Goal: Information Seeking & Learning: Check status

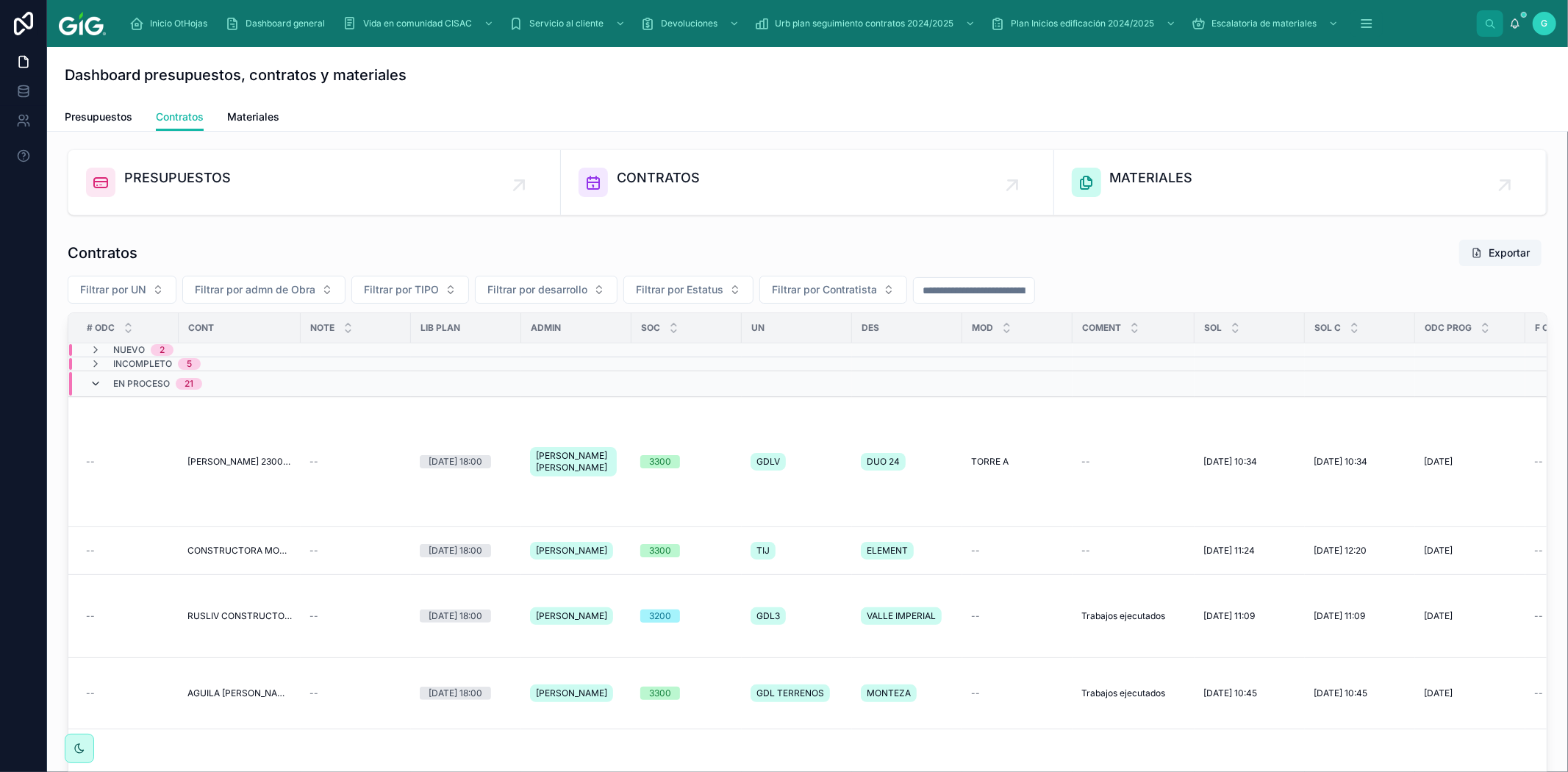
click at [92, 383] on icon at bounding box center [95, 384] width 12 height 12
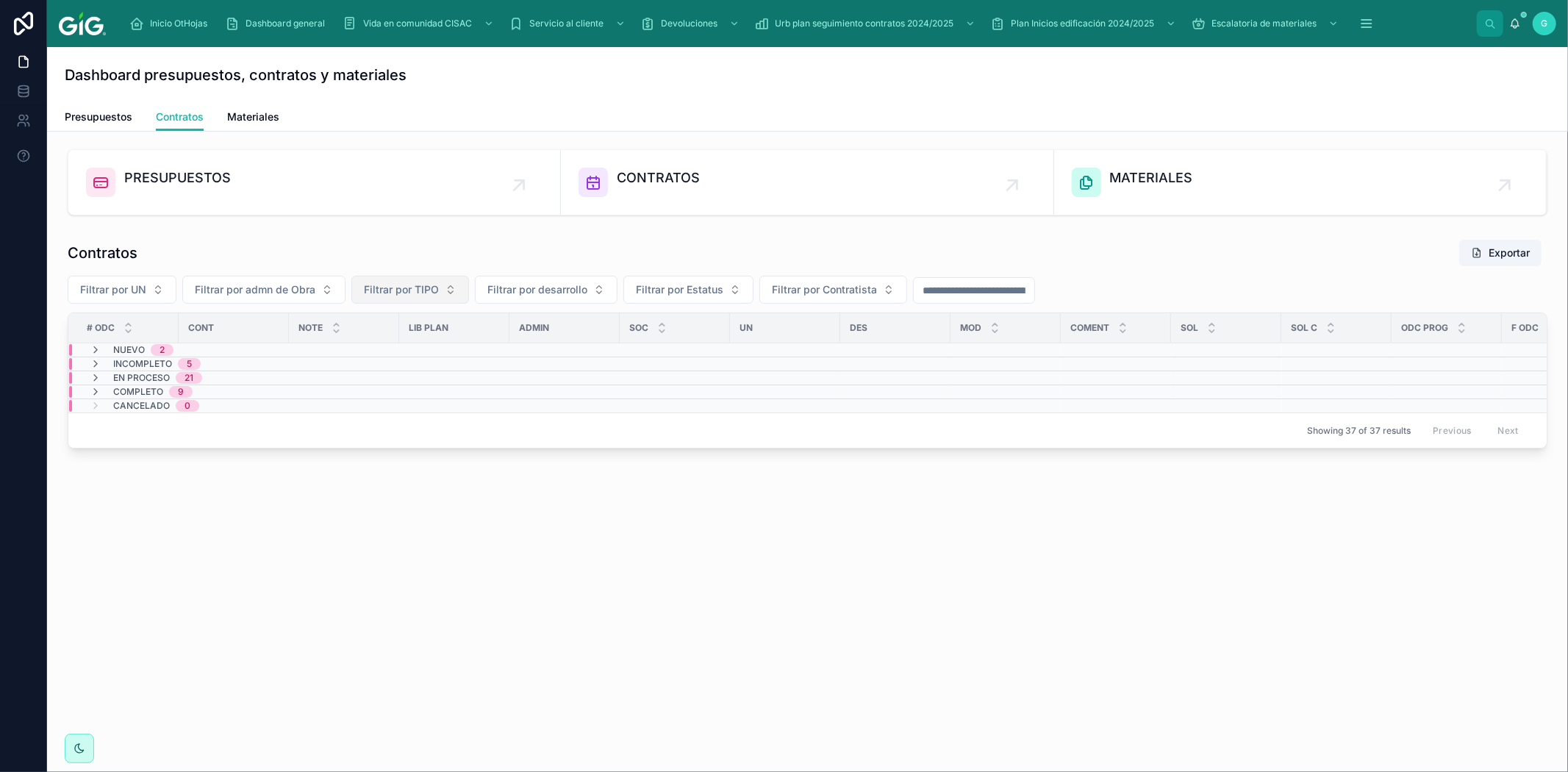
click at [450, 292] on button "Filtrar por TIPO" at bounding box center [410, 289] width 118 height 28
click at [362, 373] on div "EDIF" at bounding box center [409, 372] width 177 height 23
click at [245, 566] on div "Dashboard presupuestos, contratos y materiales Contratos Presupuestos Contratos…" at bounding box center [808, 310] width 1521 height 526
click at [134, 348] on span "Nuevo" at bounding box center [129, 352] width 32 height 12
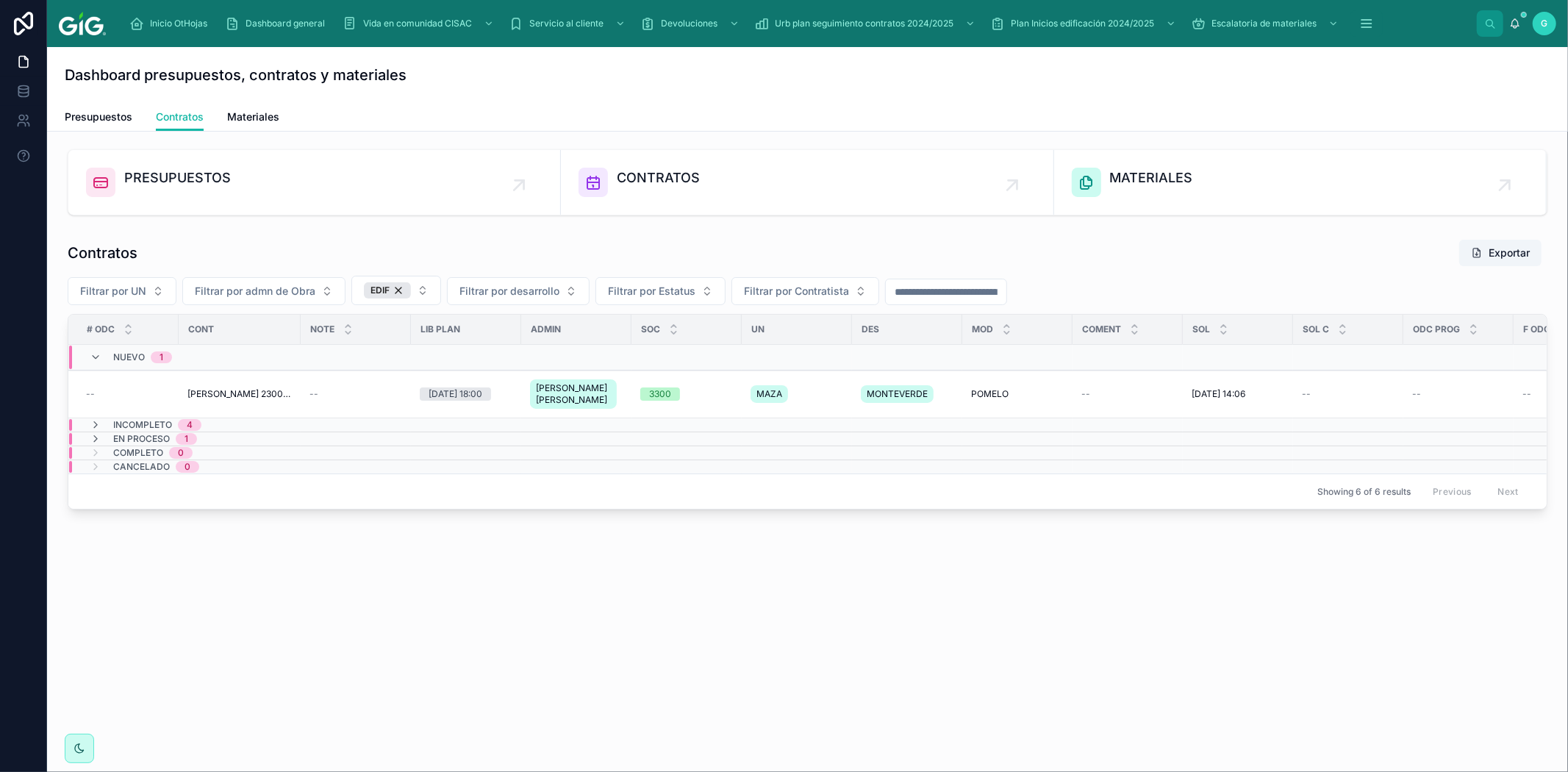
click at [184, 431] on span "4" at bounding box center [189, 425] width 23 height 12
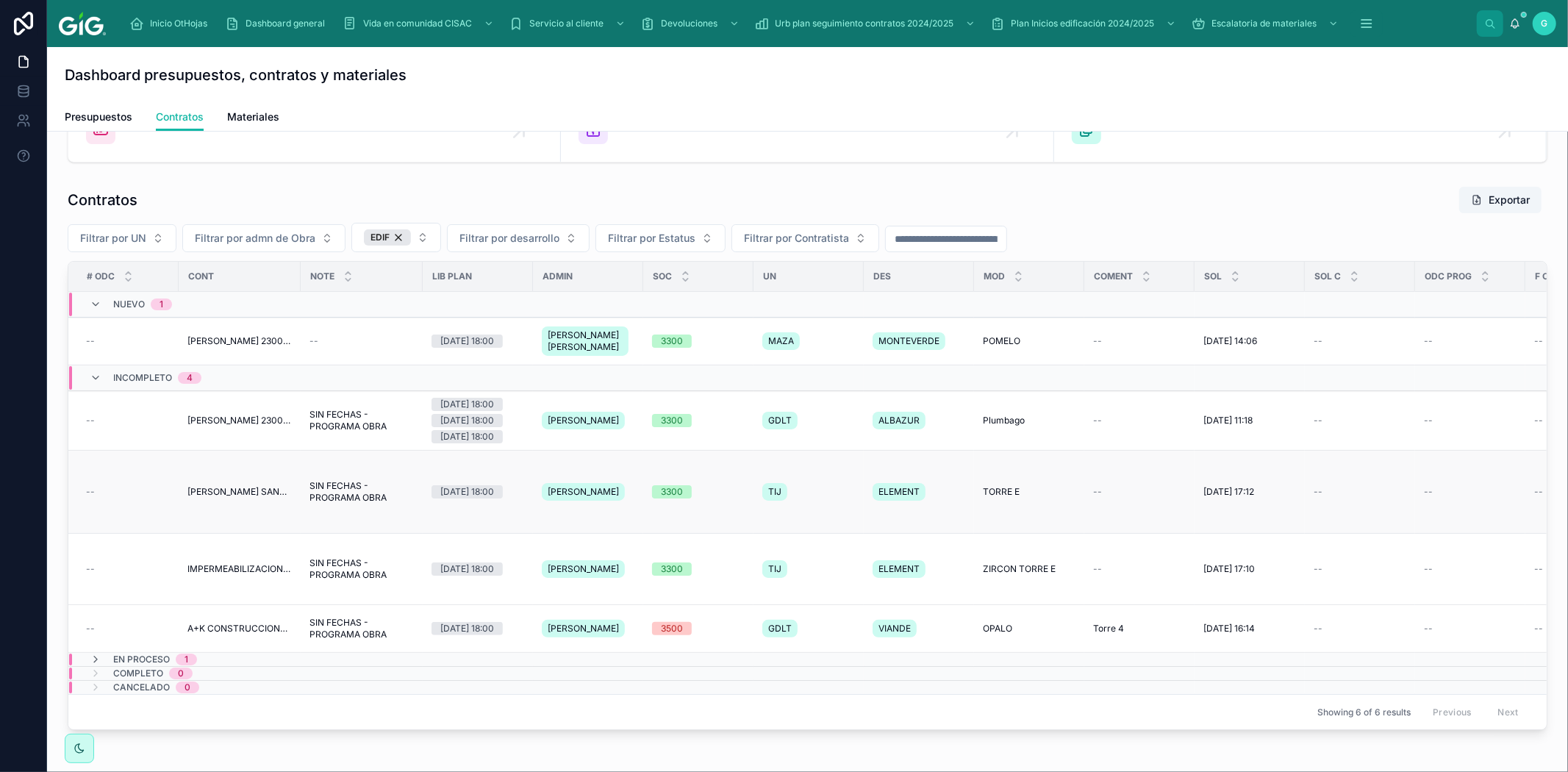
scroll to position [82, 0]
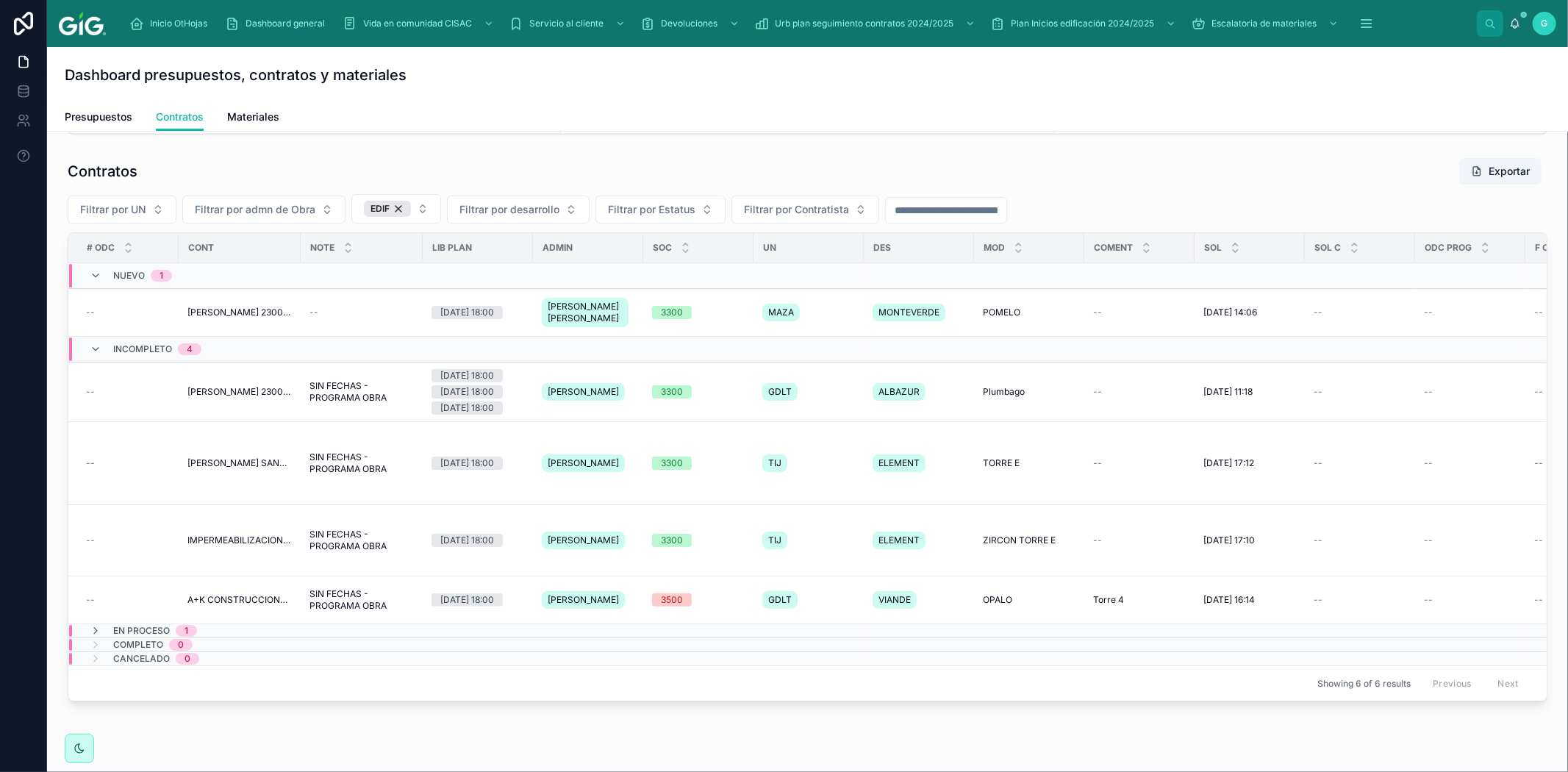
click at [146, 637] on span "En proceso" at bounding box center [141, 631] width 56 height 12
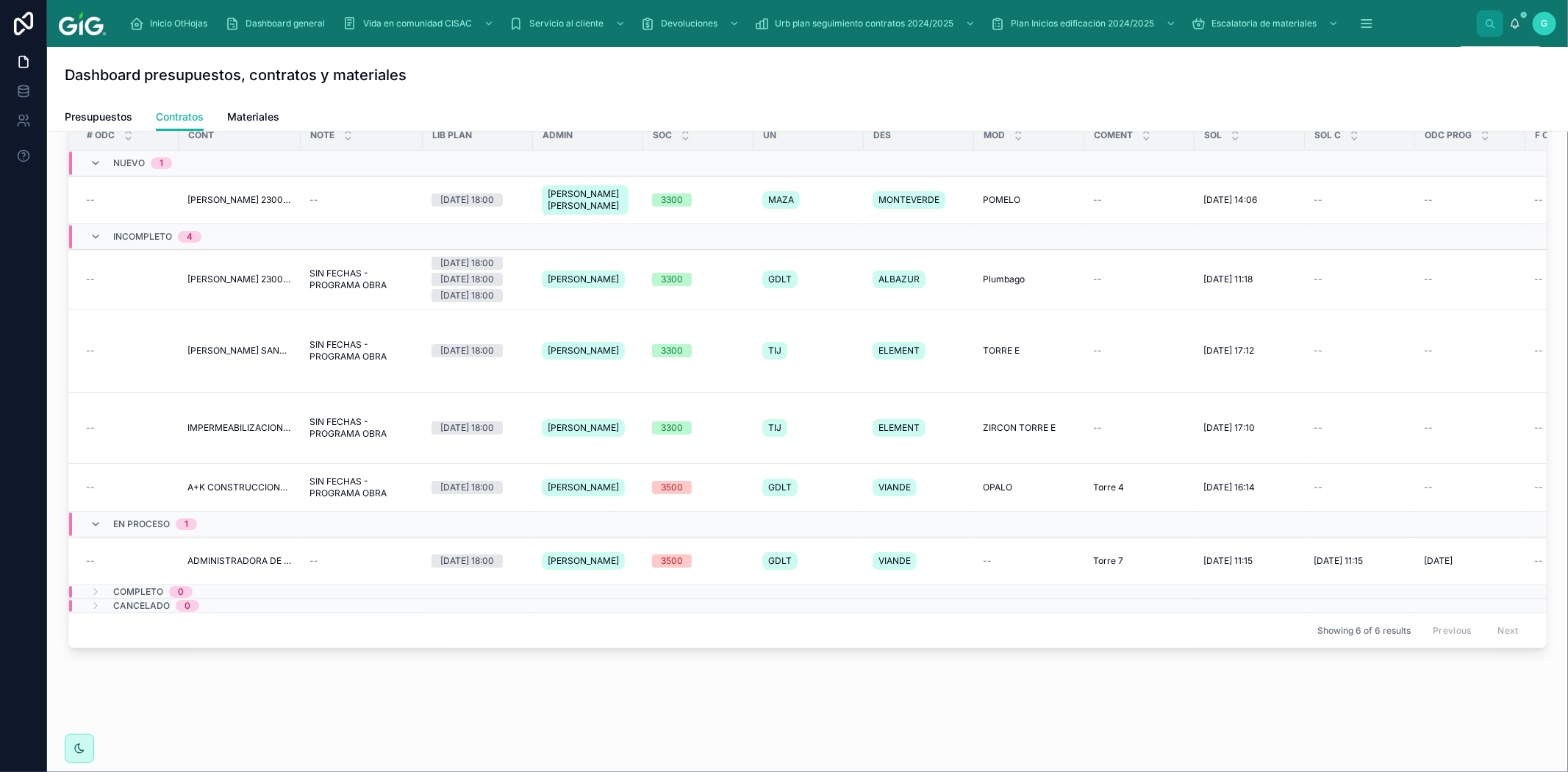
scroll to position [159, 0]
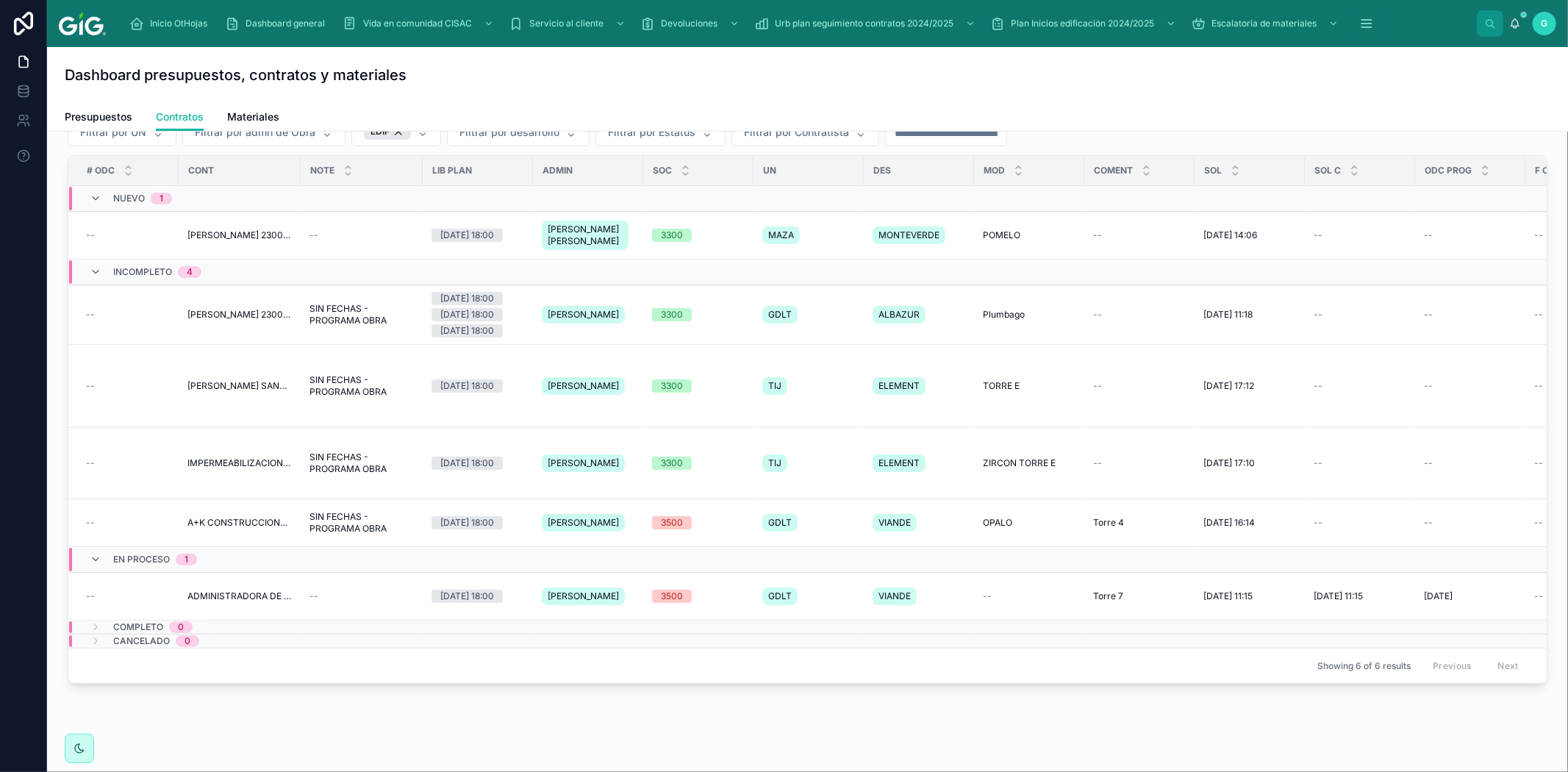
click at [135, 633] on span "Completo" at bounding box center [138, 628] width 50 height 12
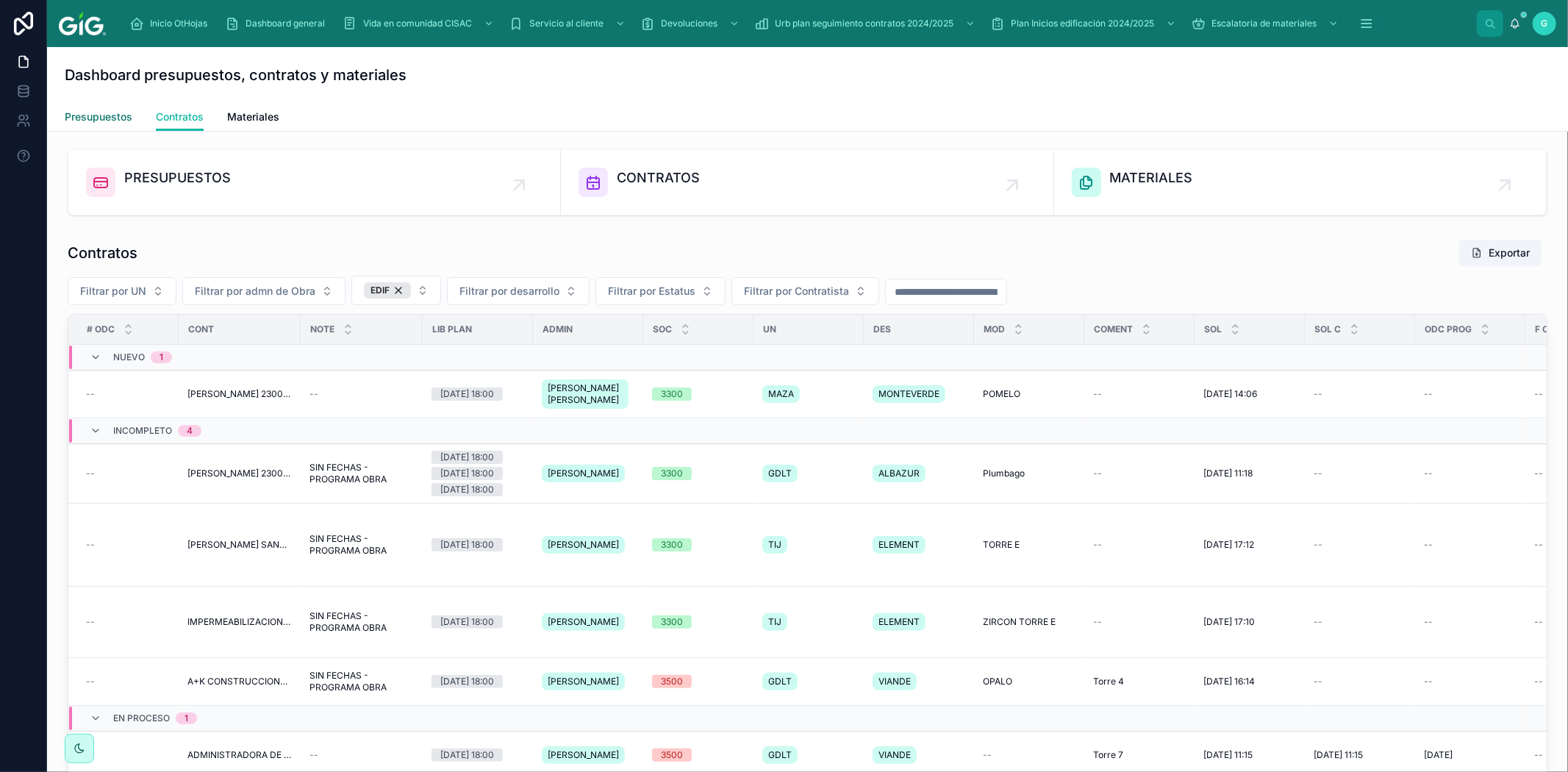
click at [105, 115] on span "Presupuestos" at bounding box center [98, 117] width 68 height 15
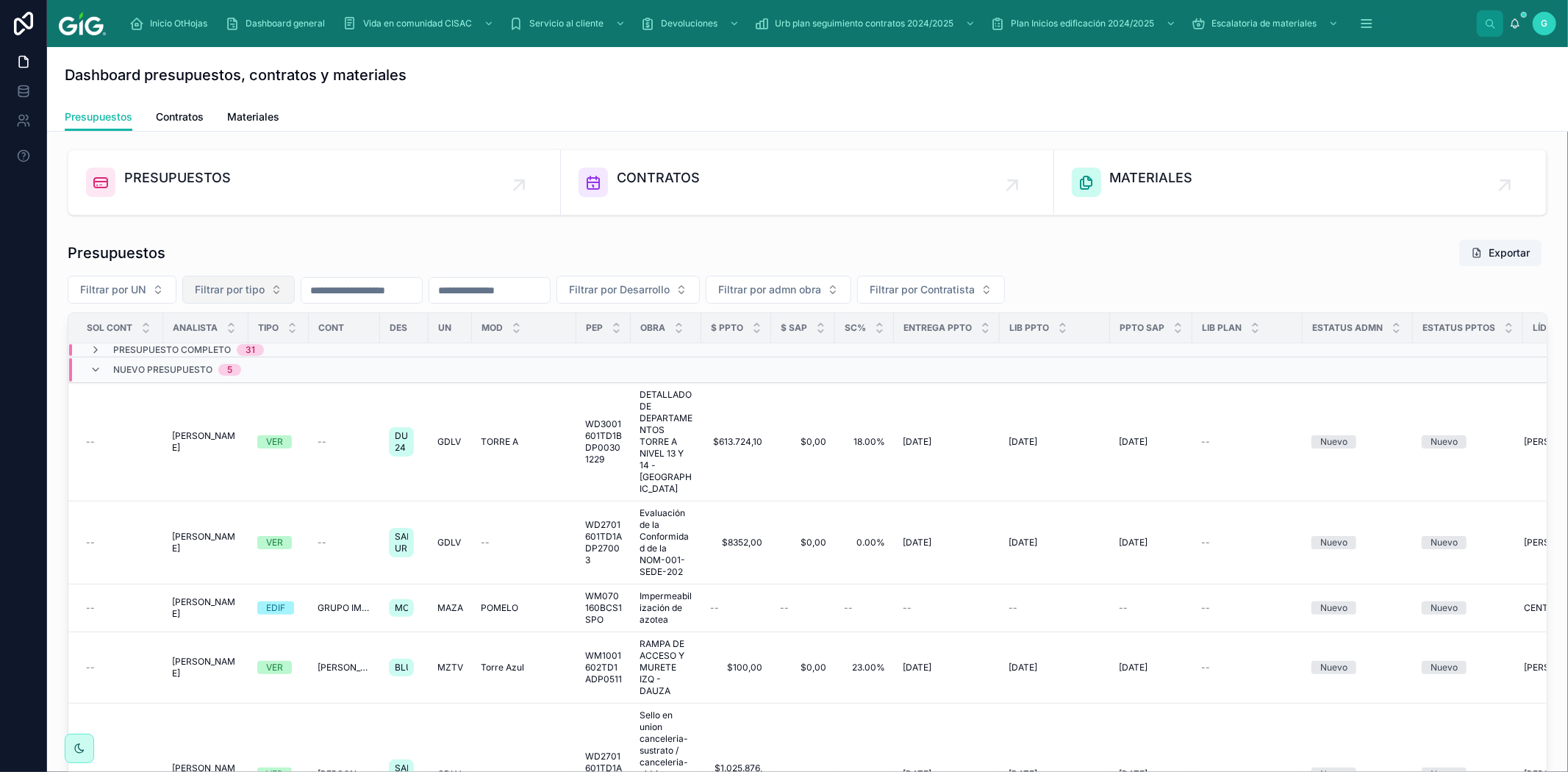
click at [277, 290] on button "Filtrar por tipo" at bounding box center [239, 289] width 113 height 28
click at [180, 372] on div "EDIF" at bounding box center [238, 372] width 177 height 23
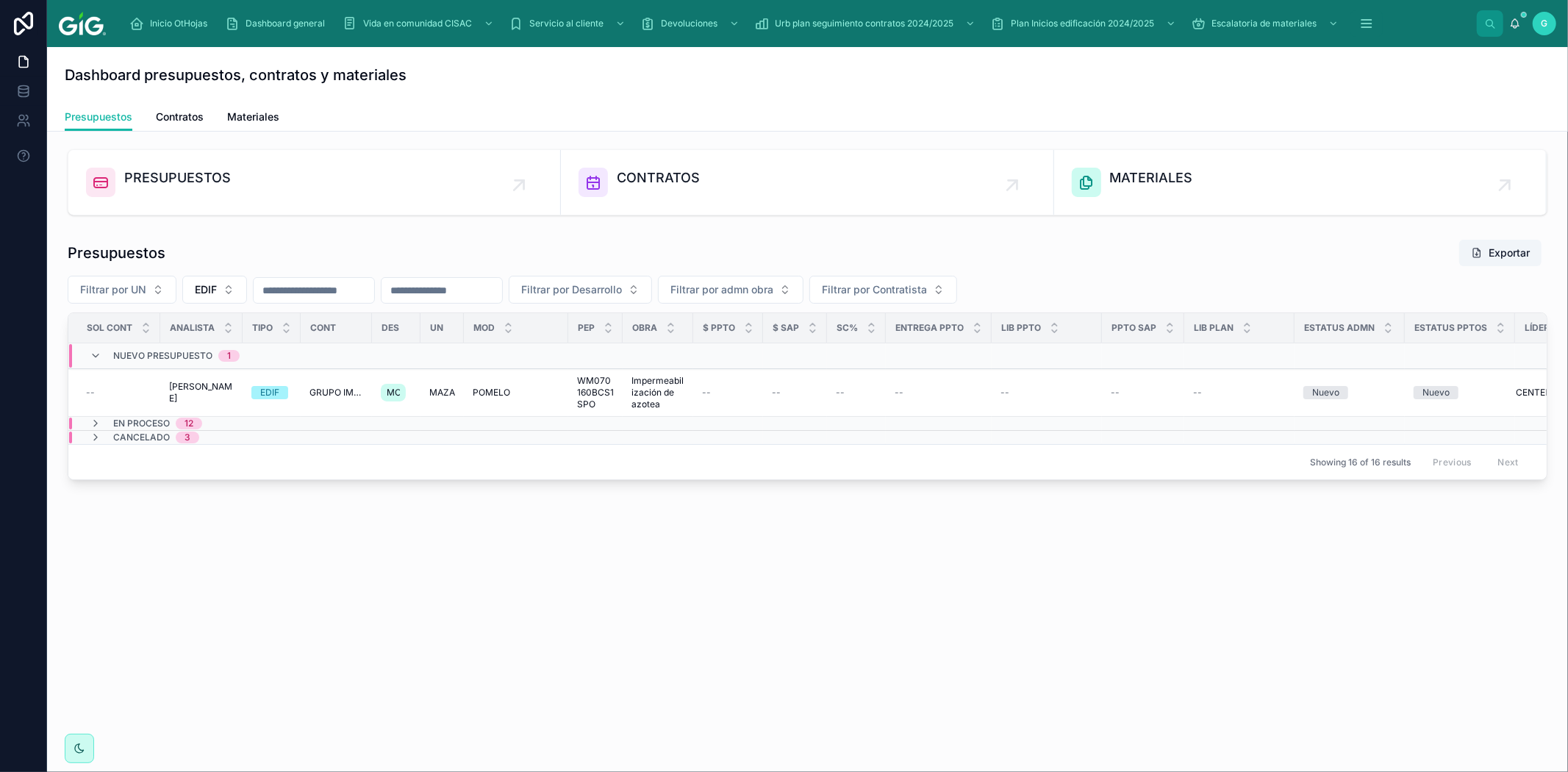
click at [129, 419] on span "En proceso" at bounding box center [141, 424] width 56 height 12
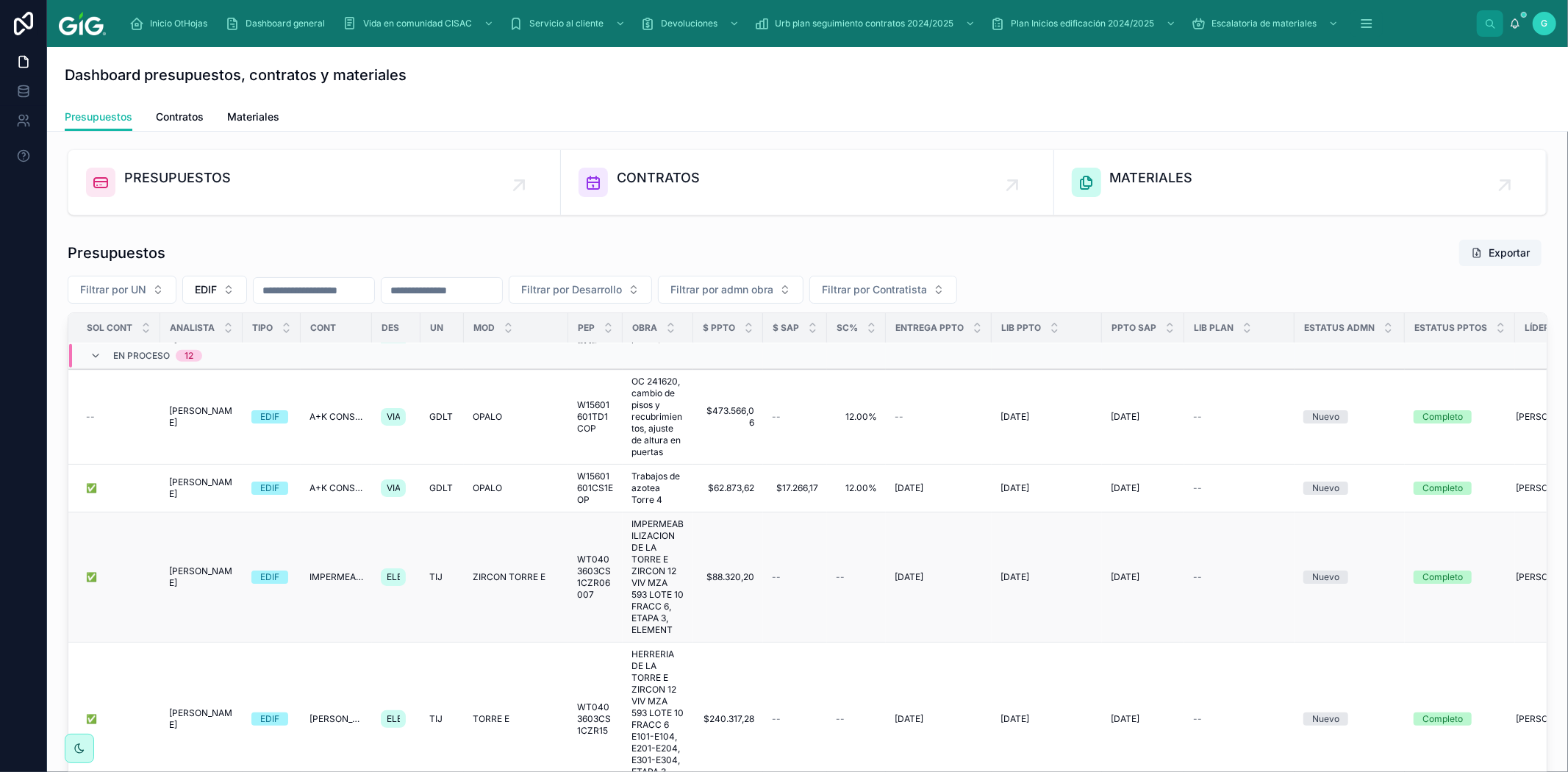
scroll to position [572, 0]
click at [86, 713] on span "✅" at bounding box center [91, 719] width 11 height 12
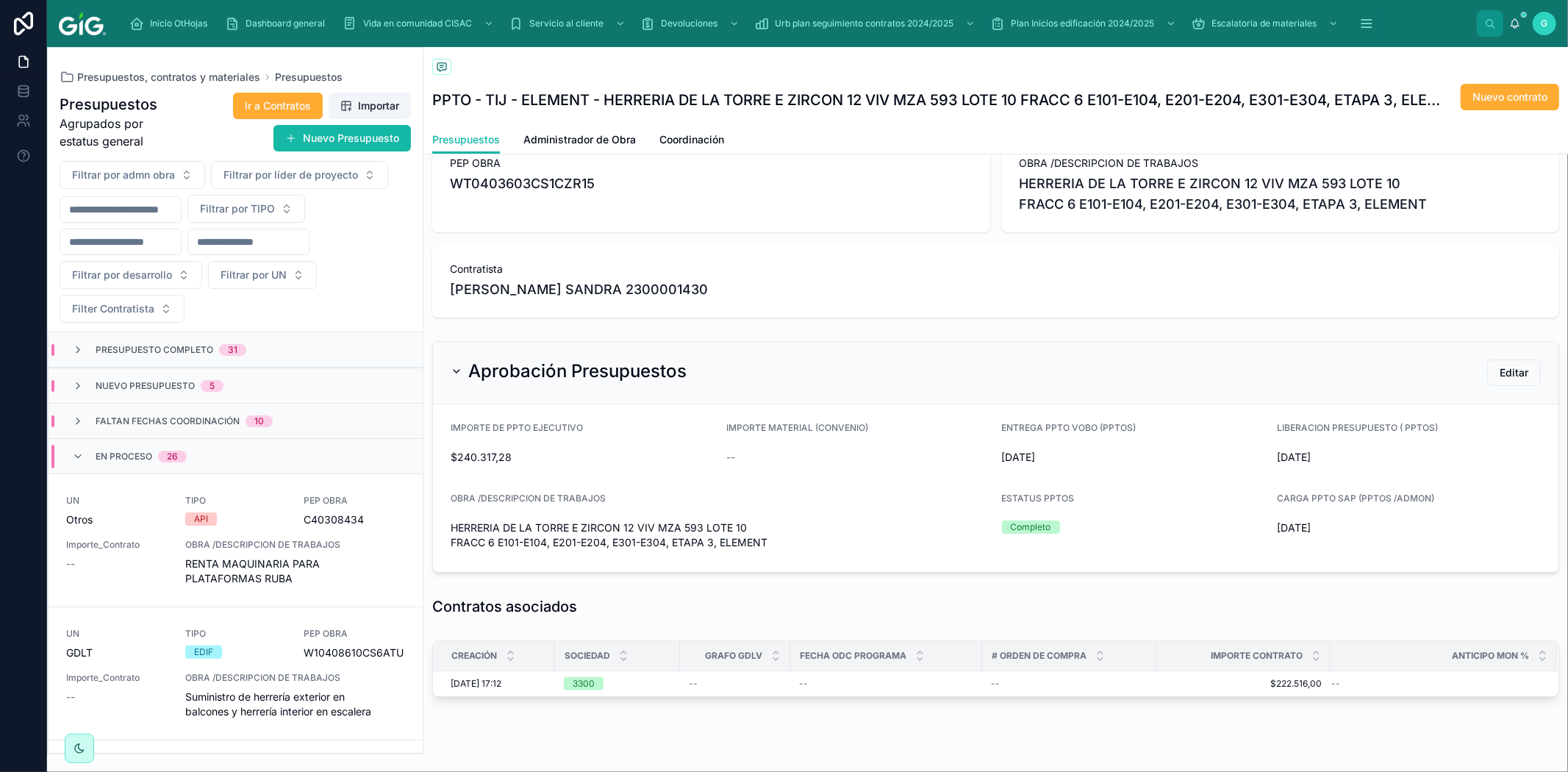
scroll to position [193, 0]
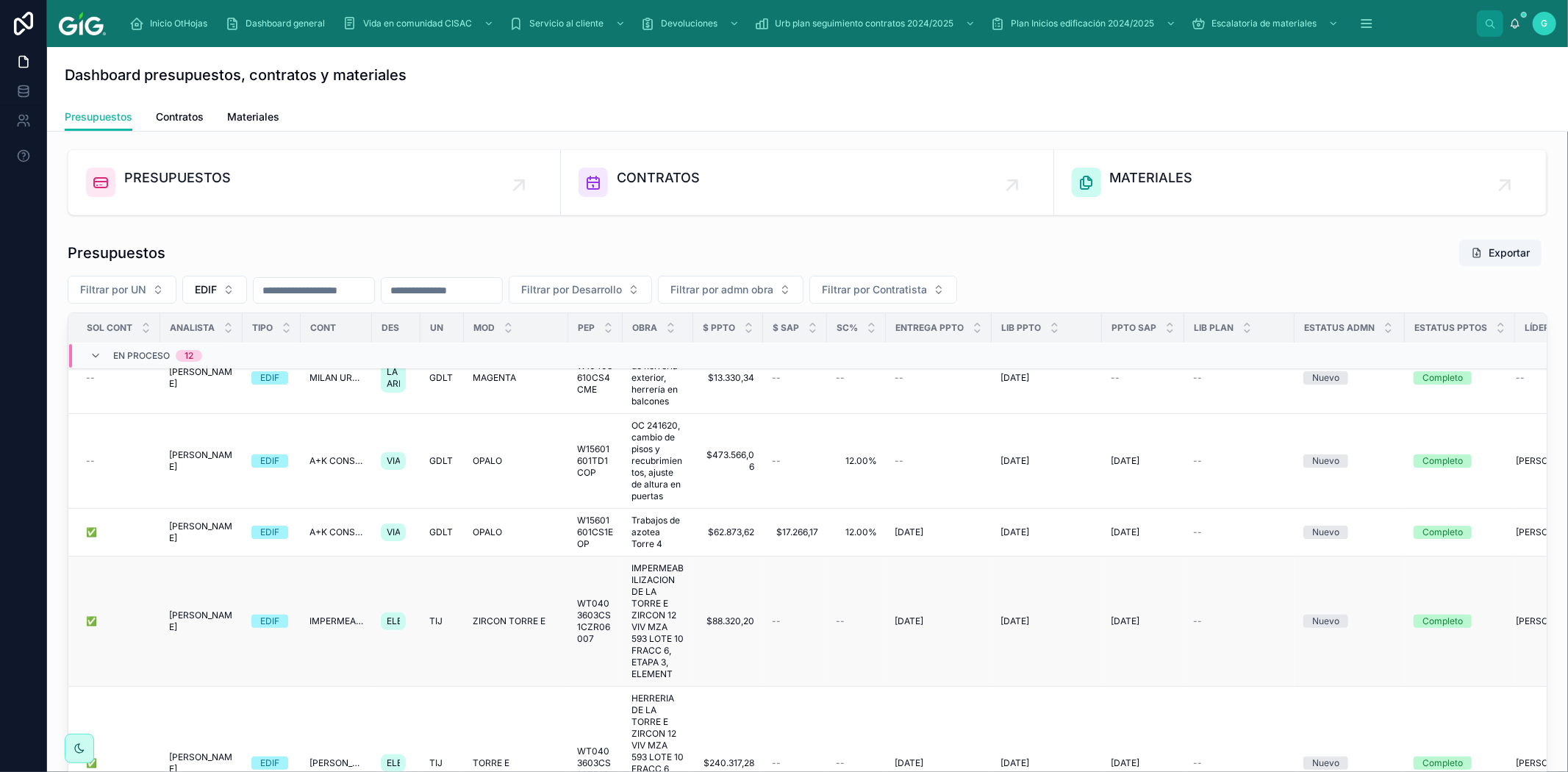
scroll to position [489, 0]
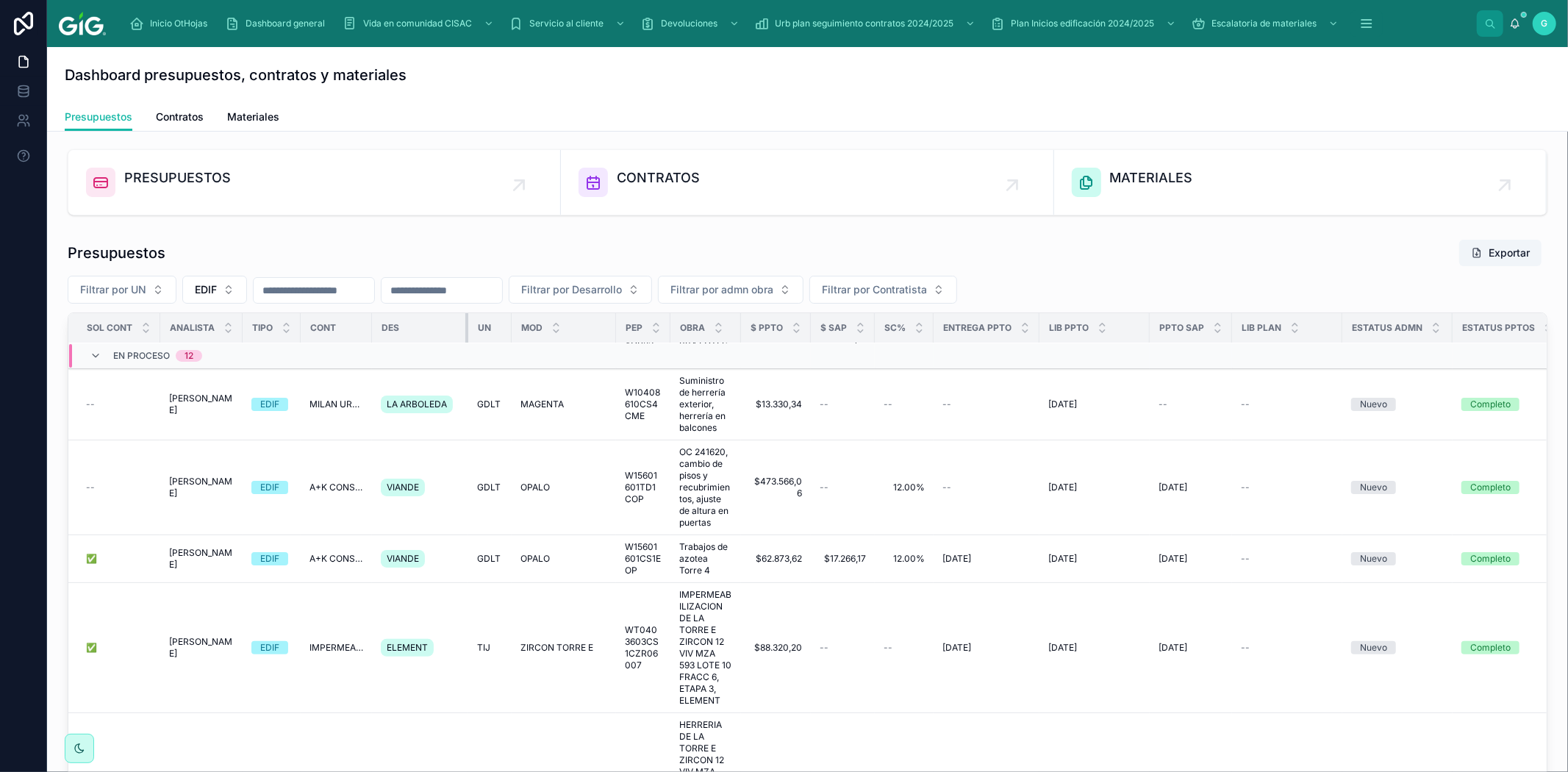
drag, startPoint x: 417, startPoint y: 327, endPoint x: 477, endPoint y: 327, distance: 60.0
click at [477, 327] on tr "SOL CONT Analista TIPO Cont Des UN MOD PEP OBRA $ PPTO $ SAP SC% ENTREGA PPTO L…" at bounding box center [877, 328] width 1618 height 30
drag, startPoint x: 298, startPoint y: 327, endPoint x: 274, endPoint y: 329, distance: 24.1
click at [274, 329] on th "TIPO" at bounding box center [271, 328] width 58 height 30
drag, startPoint x: 299, startPoint y: 324, endPoint x: 290, endPoint y: 324, distance: 9.0
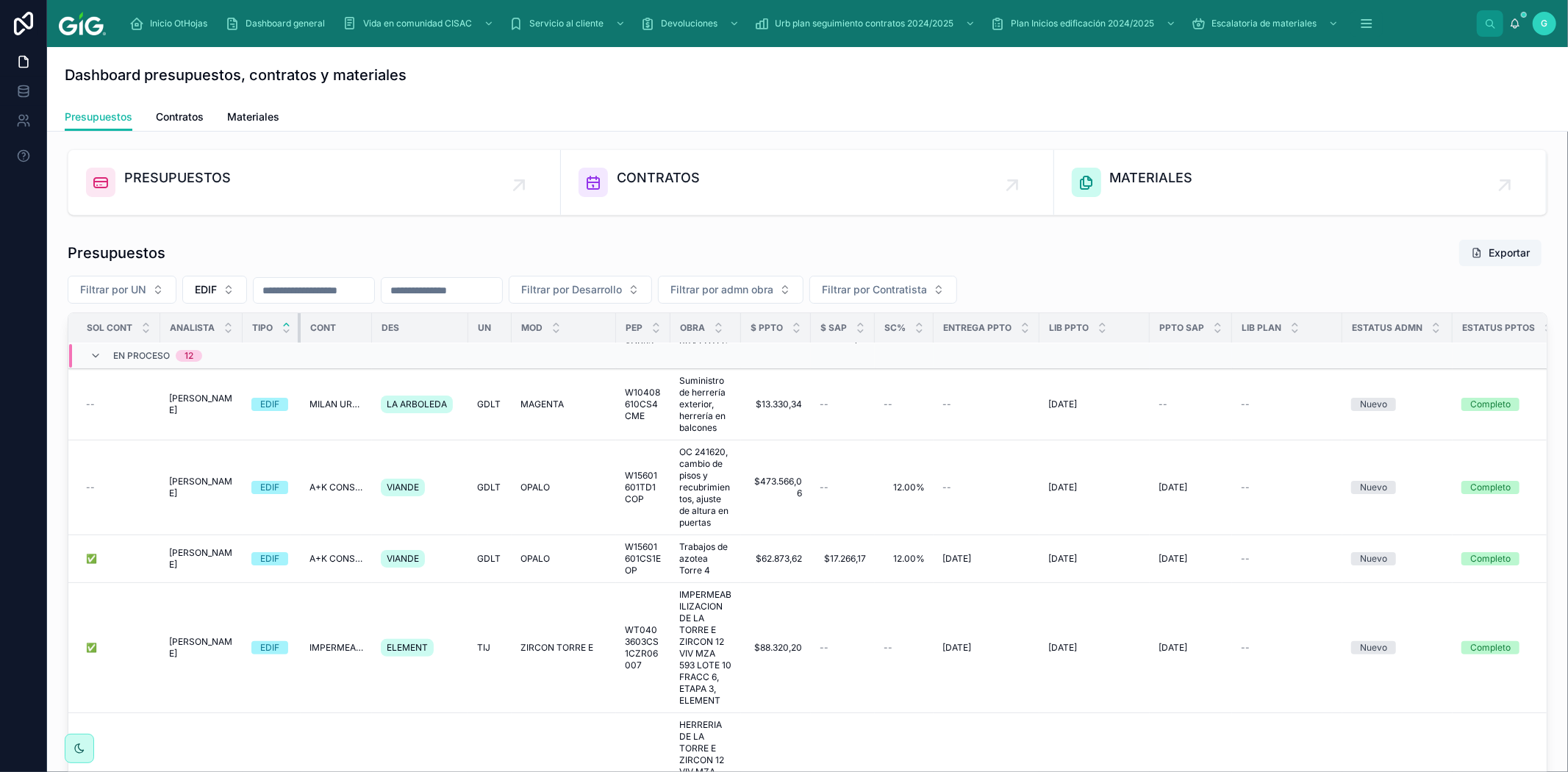
click at [290, 324] on th "TIPO" at bounding box center [271, 328] width 58 height 30
drag, startPoint x: 240, startPoint y: 328, endPoint x: 225, endPoint y: 326, distance: 15.1
click at [225, 326] on th "Analista" at bounding box center [201, 328] width 83 height 30
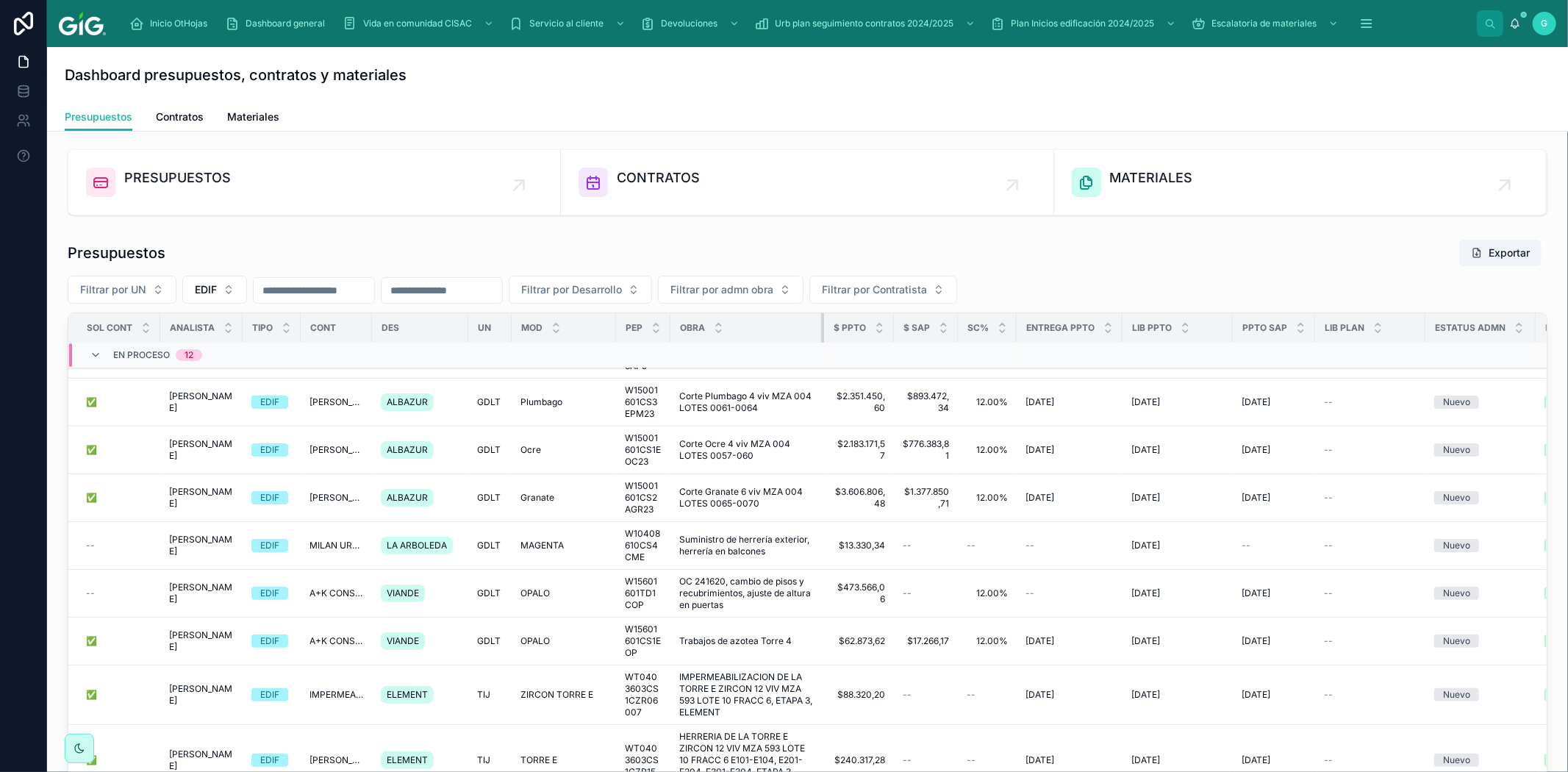
scroll to position [207, 0]
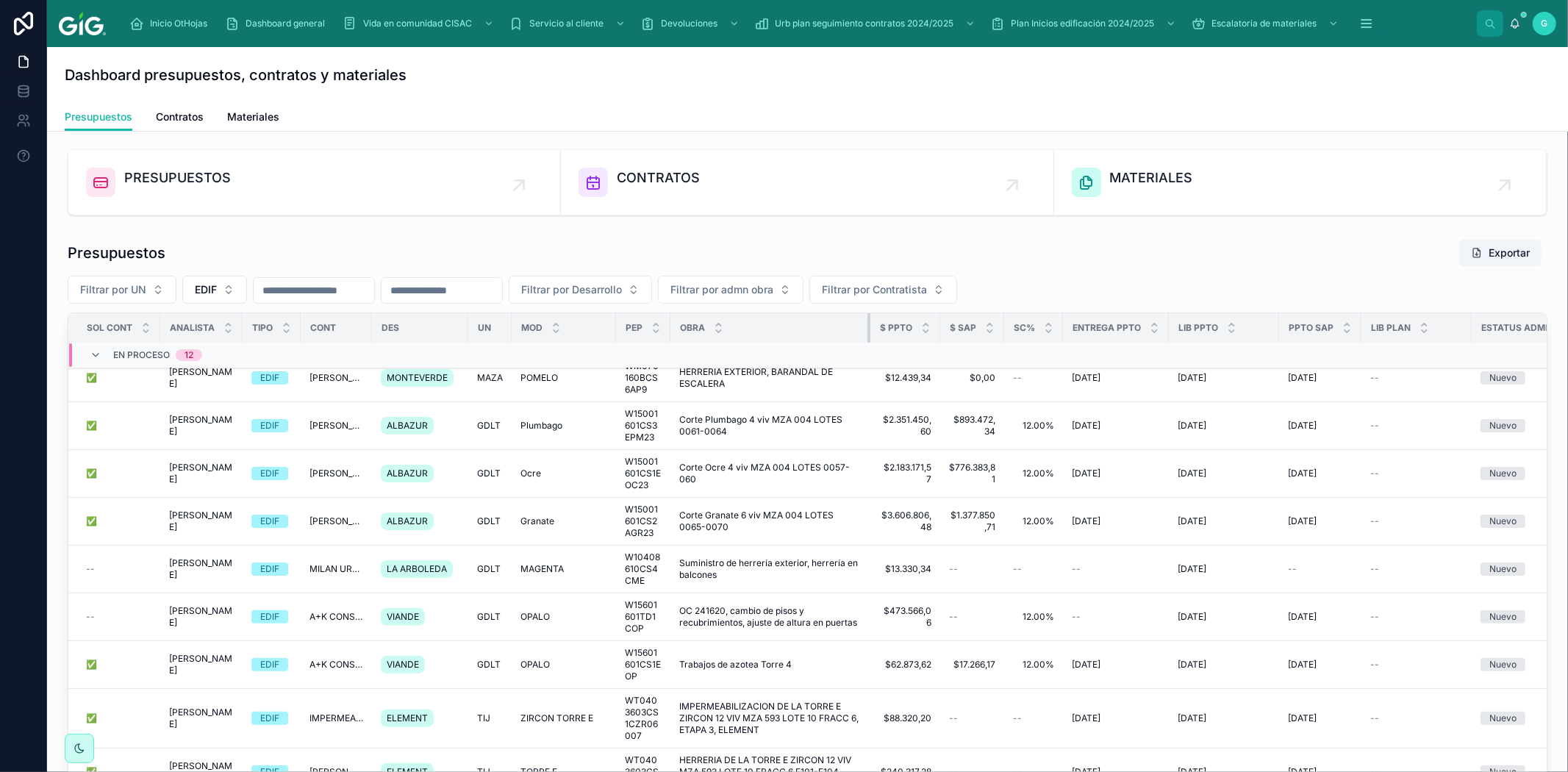
drag, startPoint x: 739, startPoint y: 326, endPoint x: 868, endPoint y: 332, distance: 129.1
click at [868, 332] on div at bounding box center [870, 328] width 6 height 29
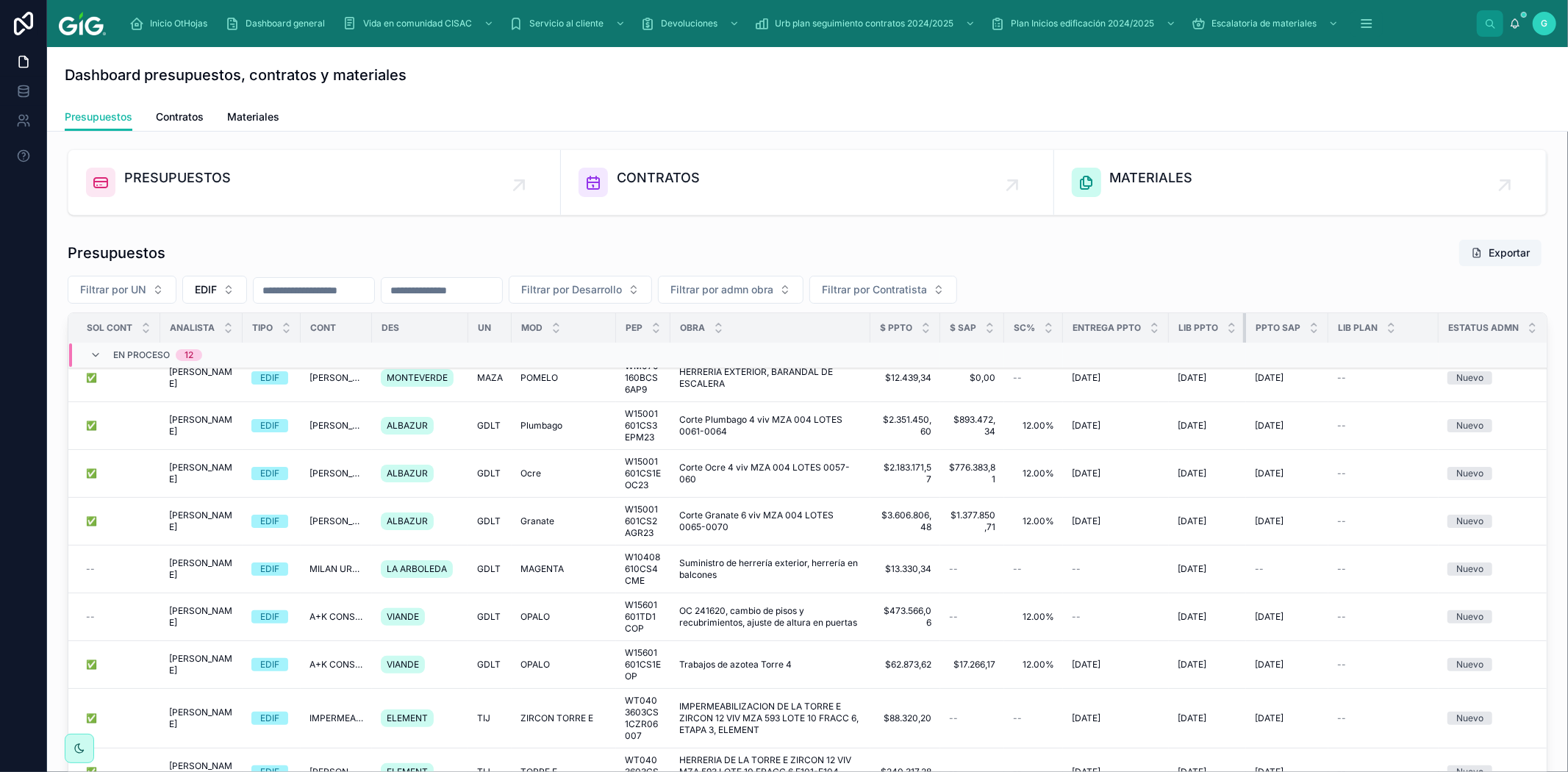
drag, startPoint x: 1276, startPoint y: 325, endPoint x: 1237, endPoint y: 332, distance: 39.6
click at [1237, 332] on th "LIB PPTO" at bounding box center [1207, 328] width 77 height 30
drag, startPoint x: 1165, startPoint y: 326, endPoint x: 1222, endPoint y: 326, distance: 57.0
click at [1166, 326] on div at bounding box center [1169, 328] width 6 height 29
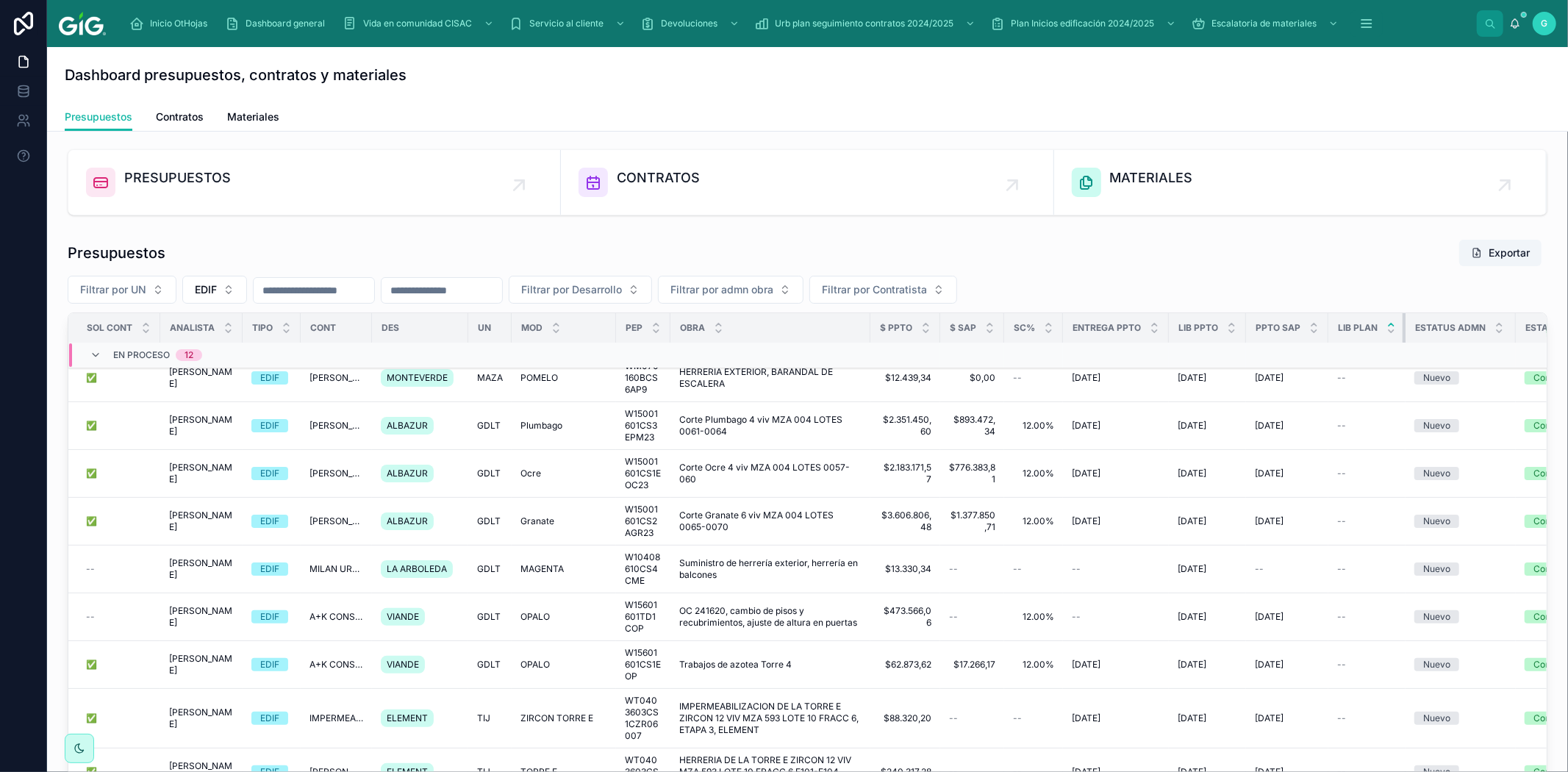
drag, startPoint x: 1432, startPoint y: 325, endPoint x: 1387, endPoint y: 322, distance: 45.1
click at [1387, 322] on th "LIB PLAN" at bounding box center [1367, 328] width 77 height 30
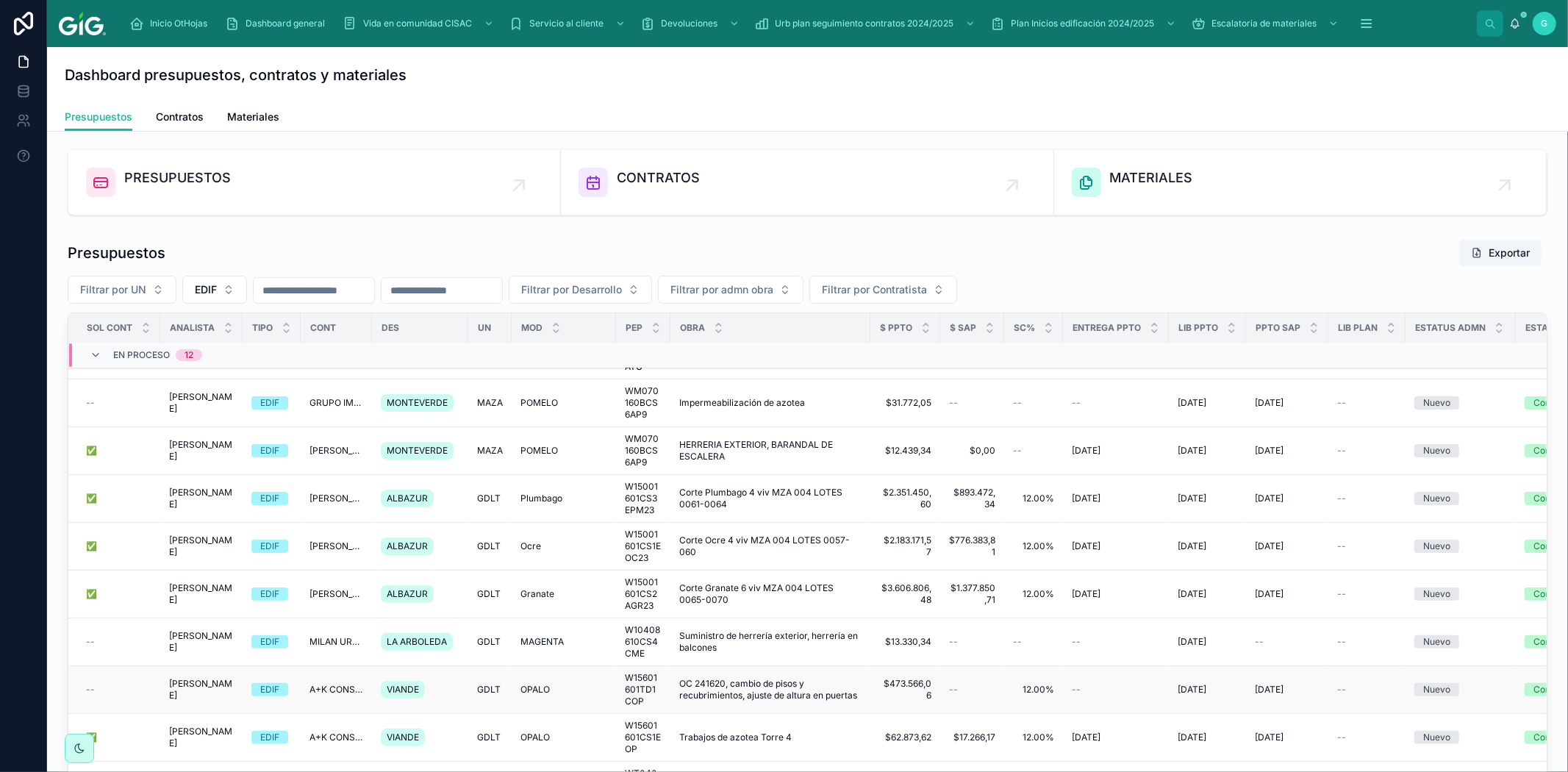
scroll to position [0, 0]
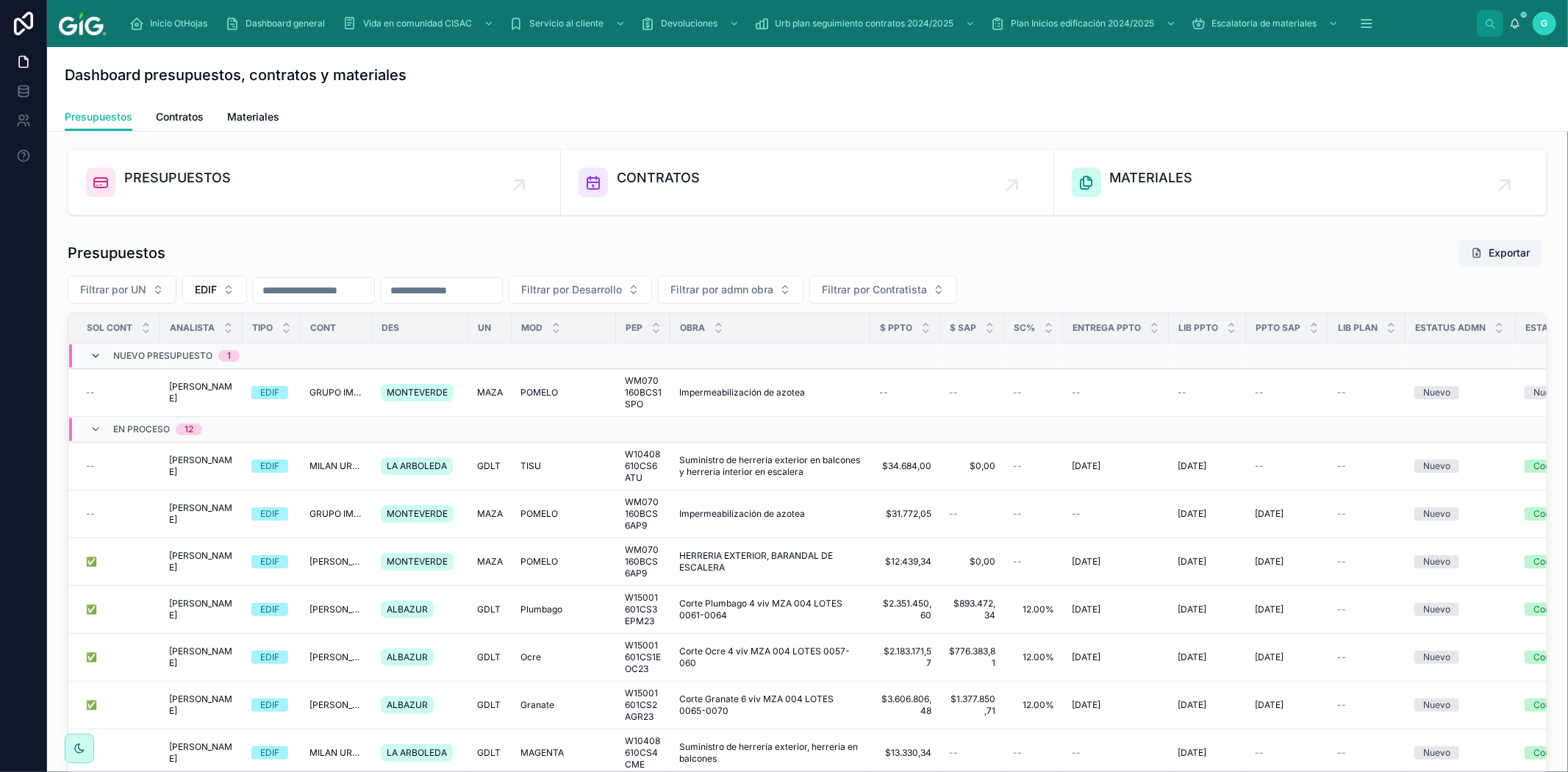
click at [92, 361] on icon at bounding box center [95, 356] width 12 height 12
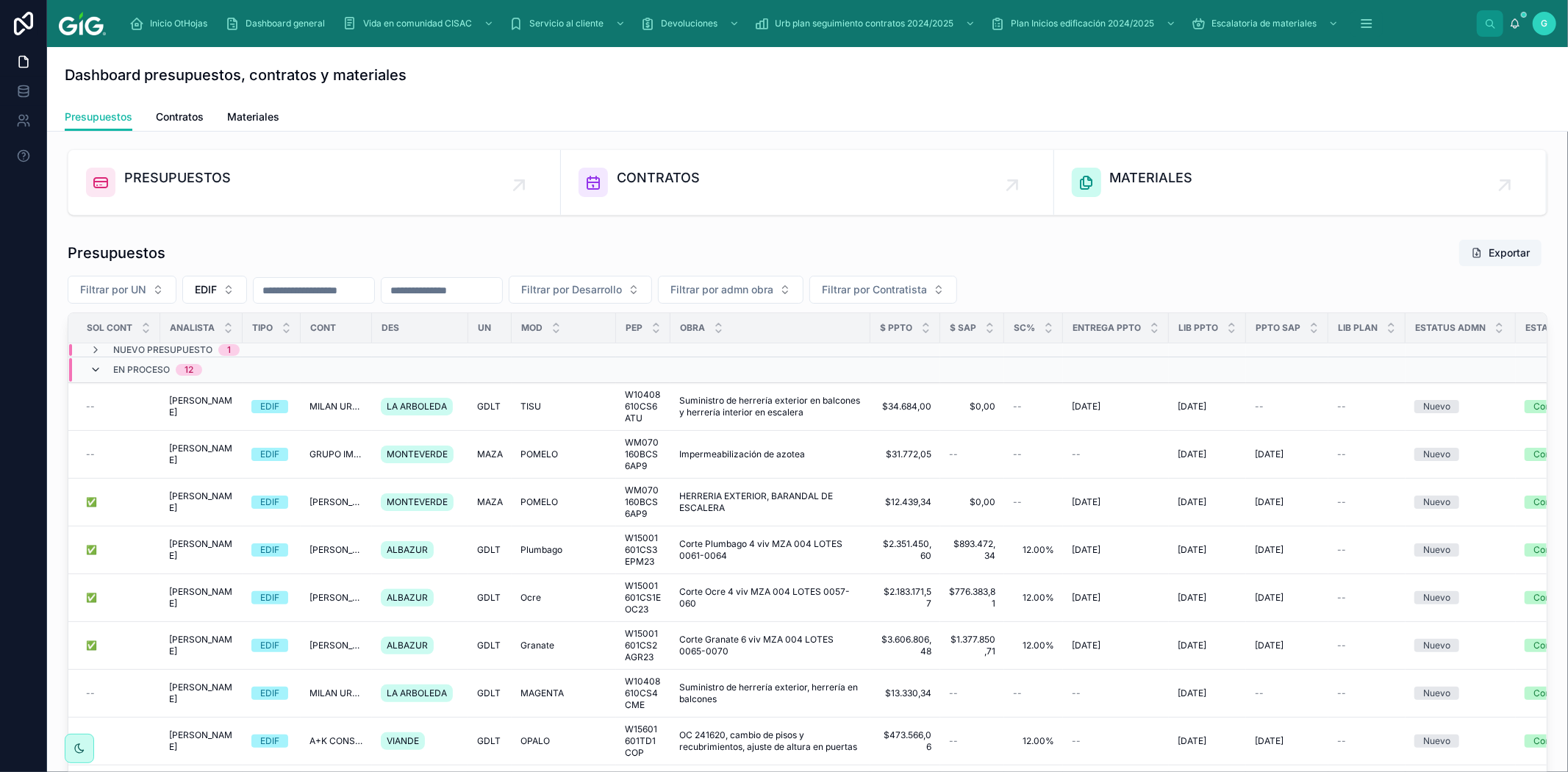
click at [92, 368] on icon at bounding box center [95, 370] width 12 height 12
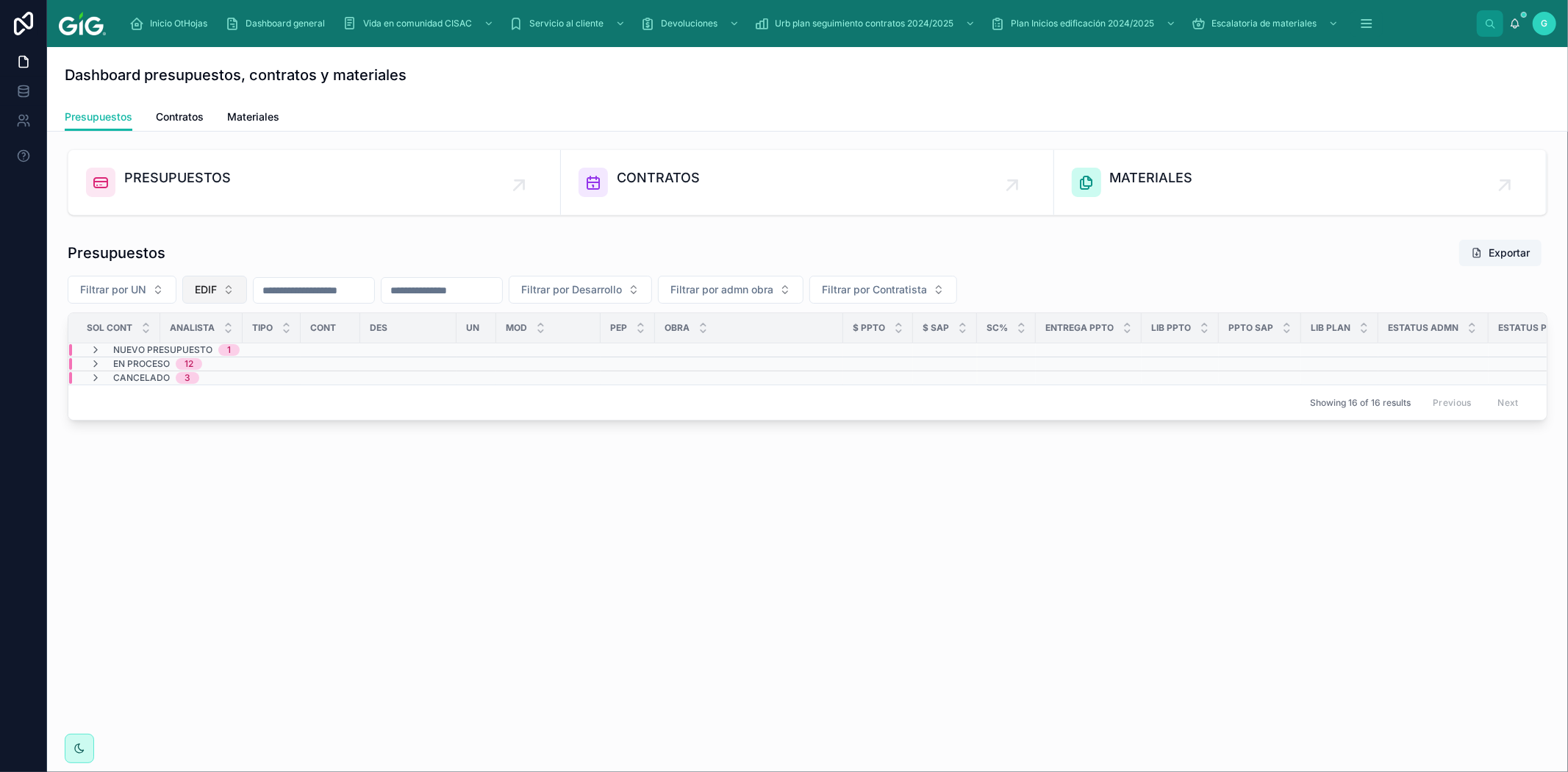
click at [229, 292] on button "EDIF" at bounding box center [215, 289] width 65 height 28
click at [162, 422] on div "VER" at bounding box center [215, 419] width 177 height 23
click at [100, 352] on icon at bounding box center [95, 350] width 12 height 12
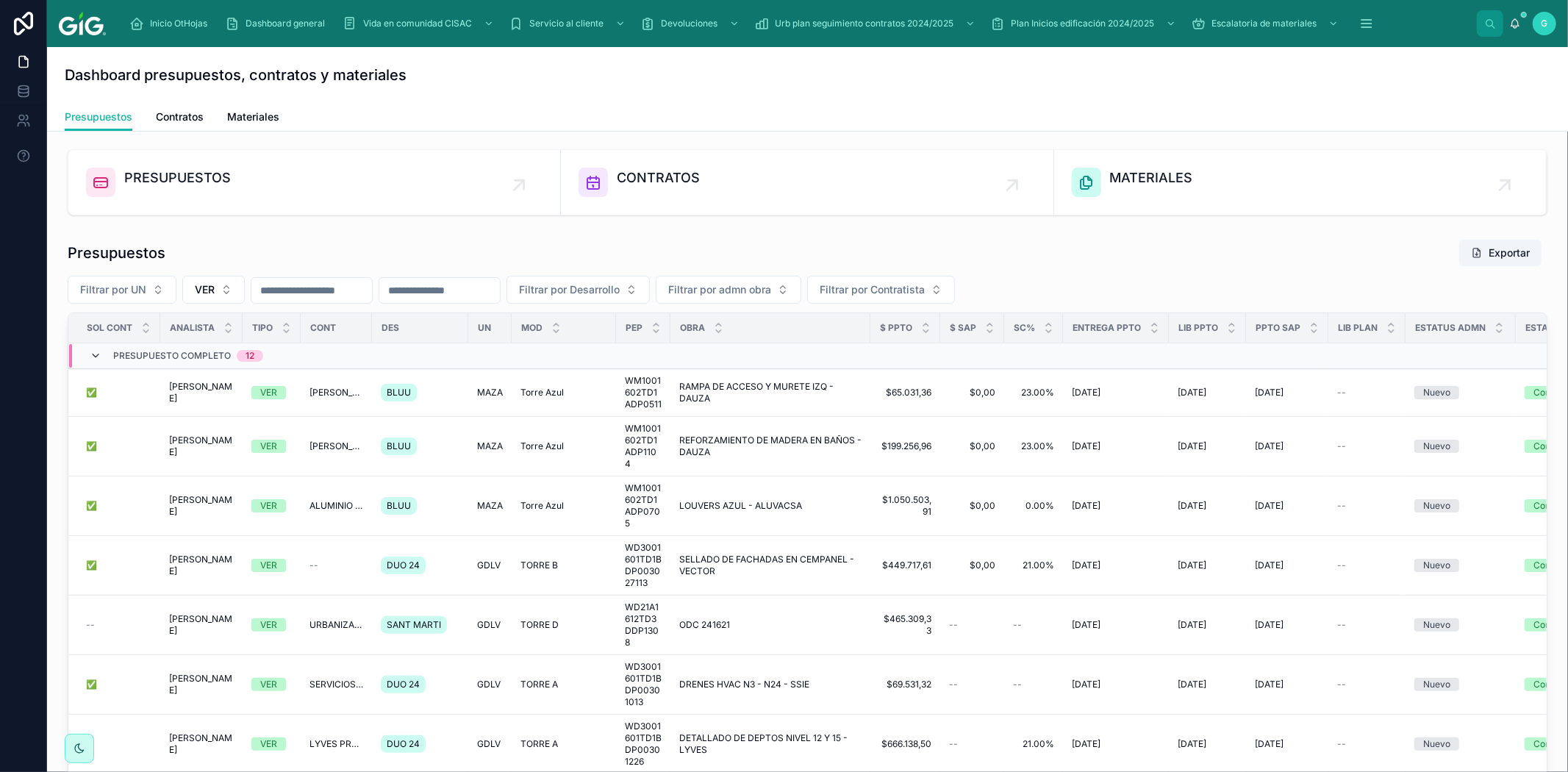
click at [98, 354] on icon at bounding box center [95, 356] width 12 height 12
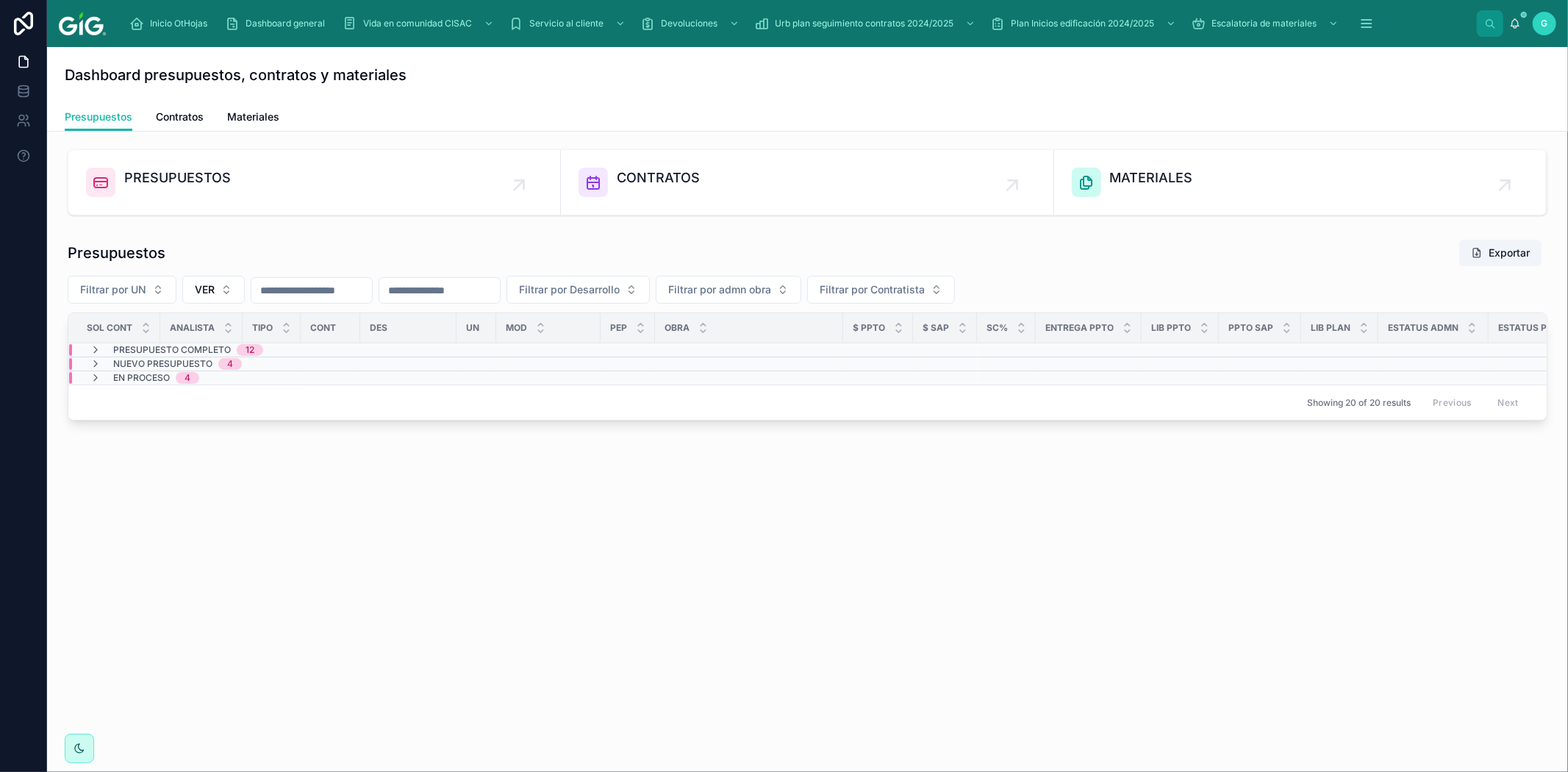
click at [126, 377] on span "En proceso" at bounding box center [141, 378] width 56 height 12
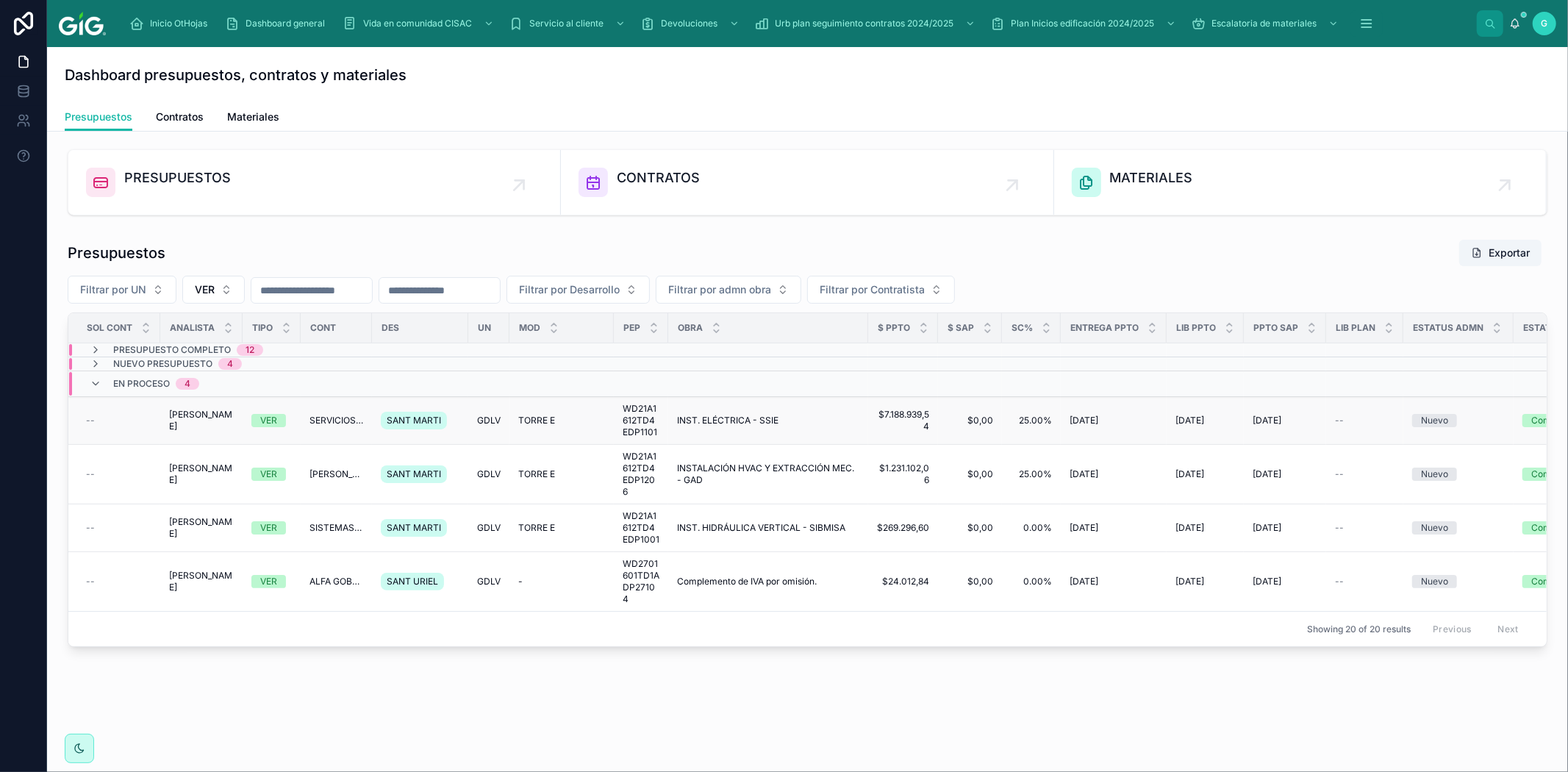
click at [262, 421] on div "VER" at bounding box center [268, 421] width 17 height 14
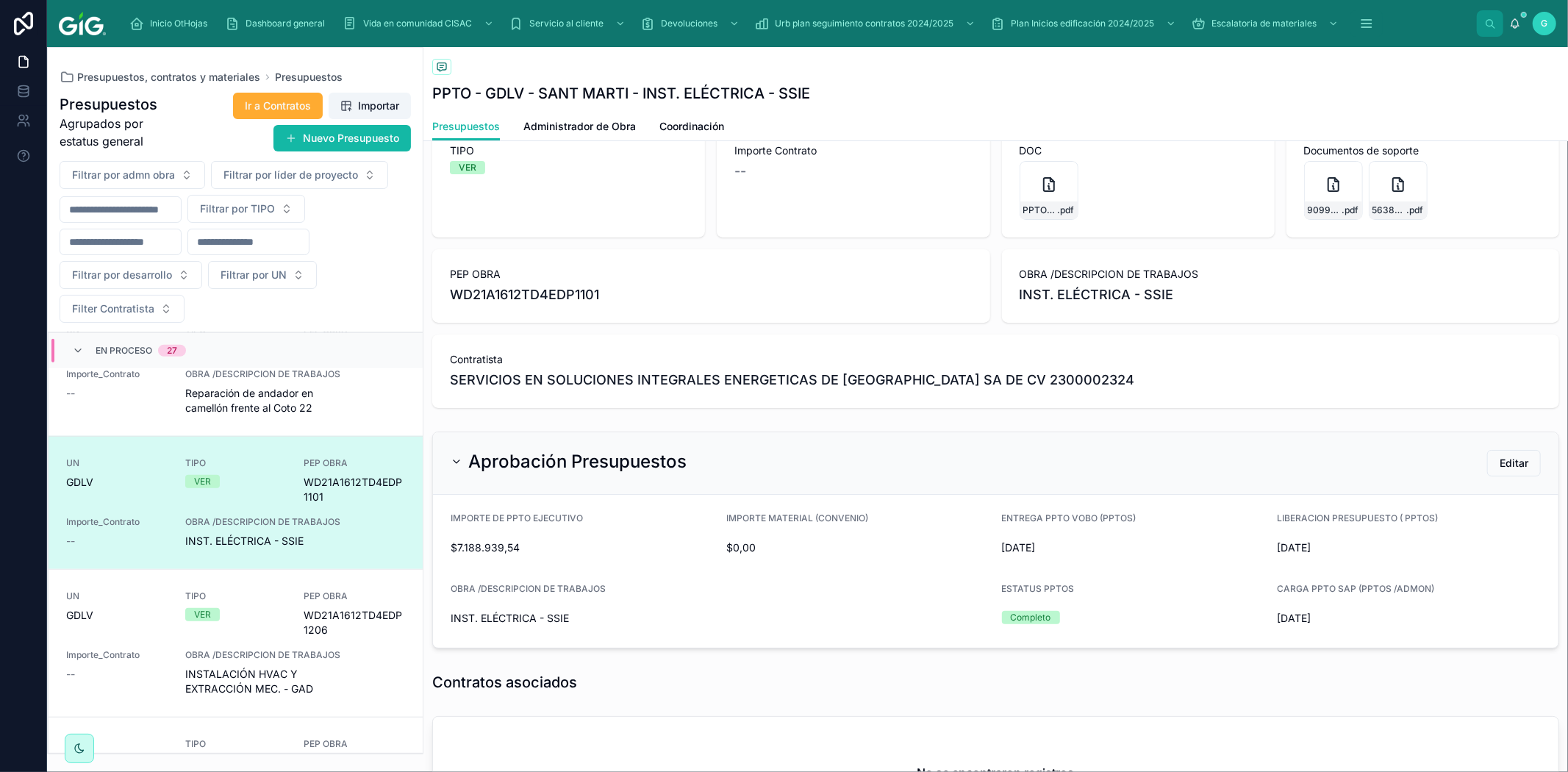
scroll to position [38, 0]
click at [585, 132] on span "Administrador de Obra" at bounding box center [580, 126] width 113 height 15
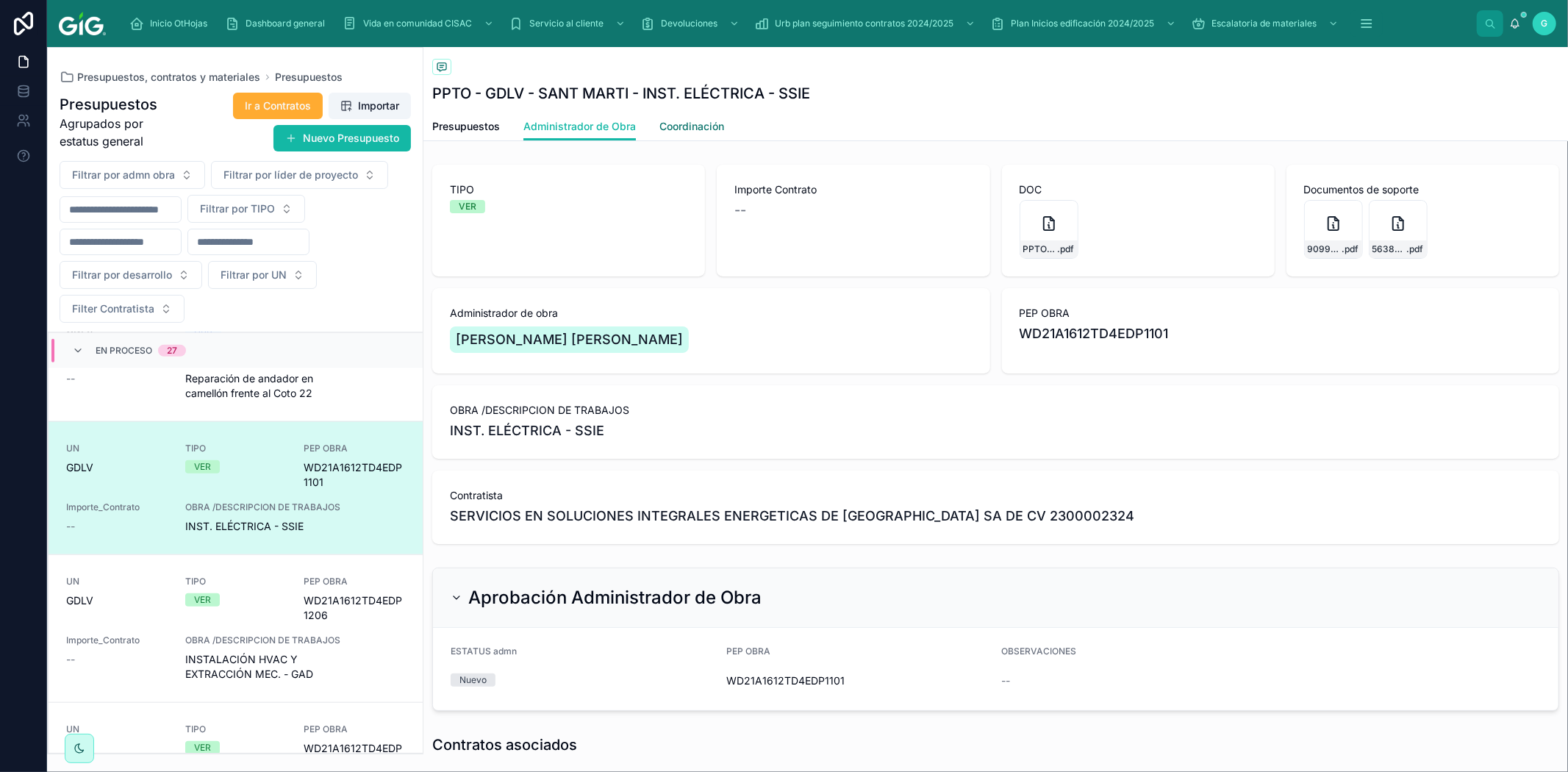
click at [693, 130] on span "Coordinación" at bounding box center [692, 126] width 65 height 15
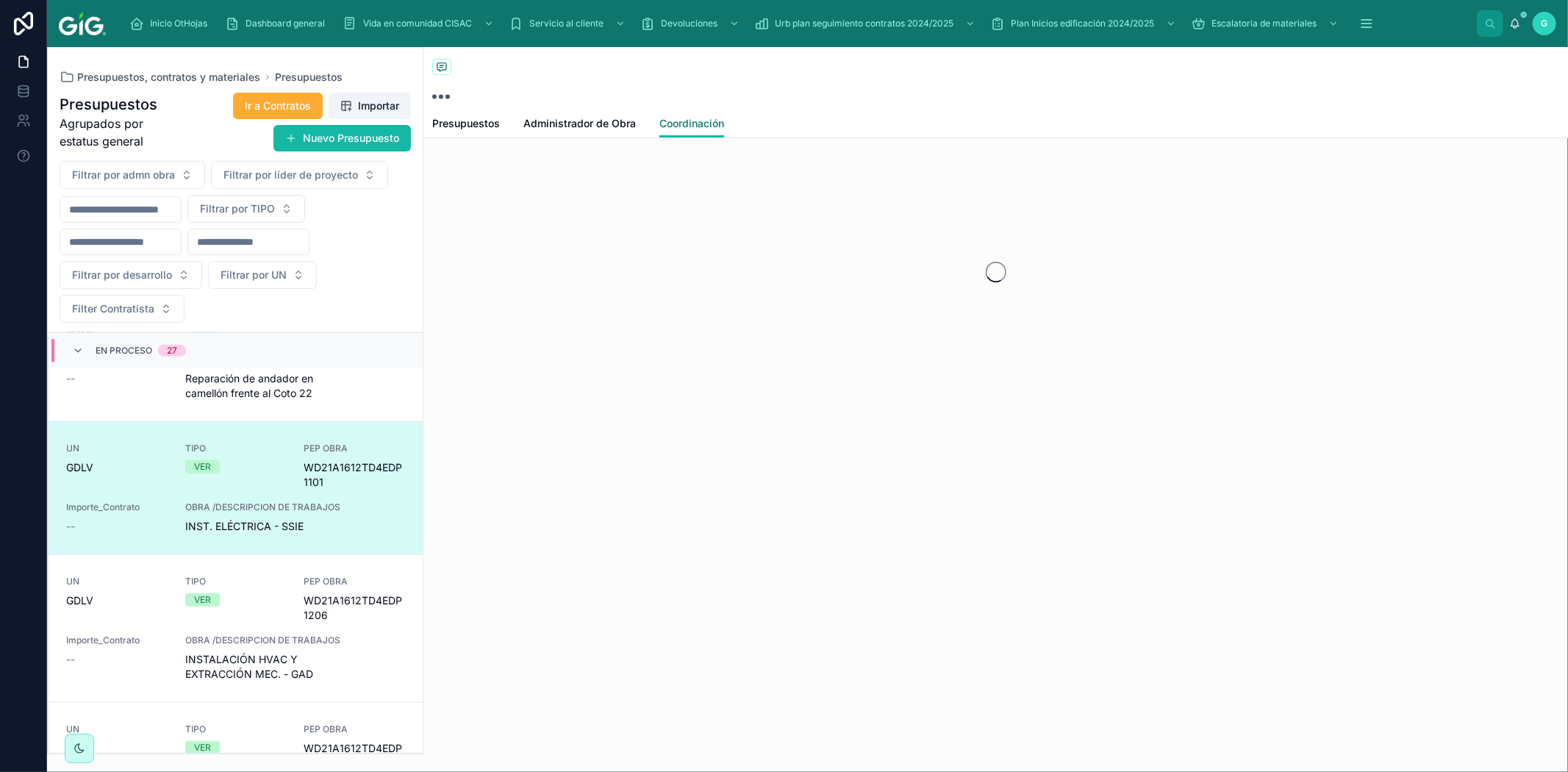
scroll to position [1264, 0]
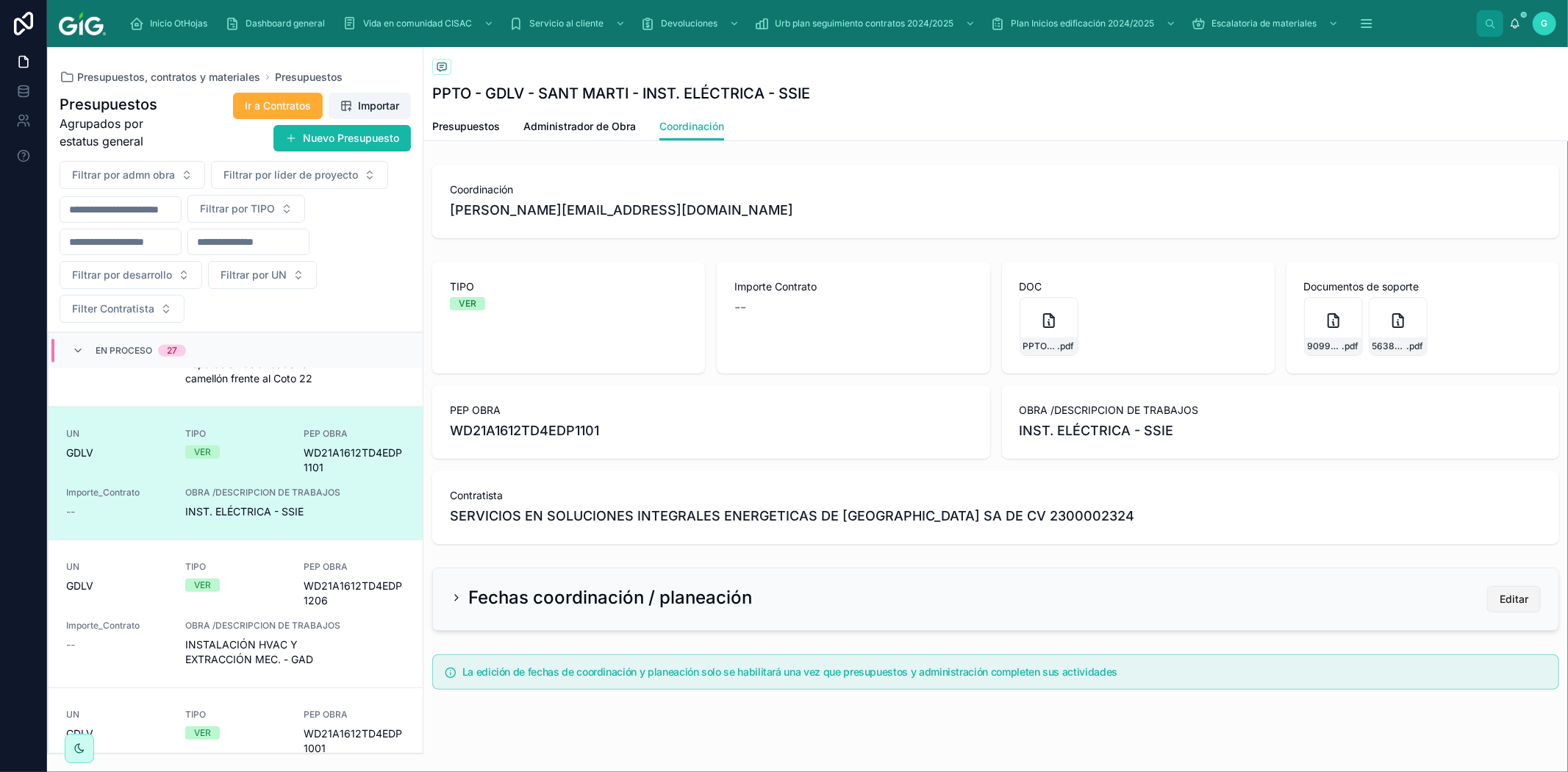
click at [1500, 598] on span "Editar" at bounding box center [1515, 599] width 29 height 15
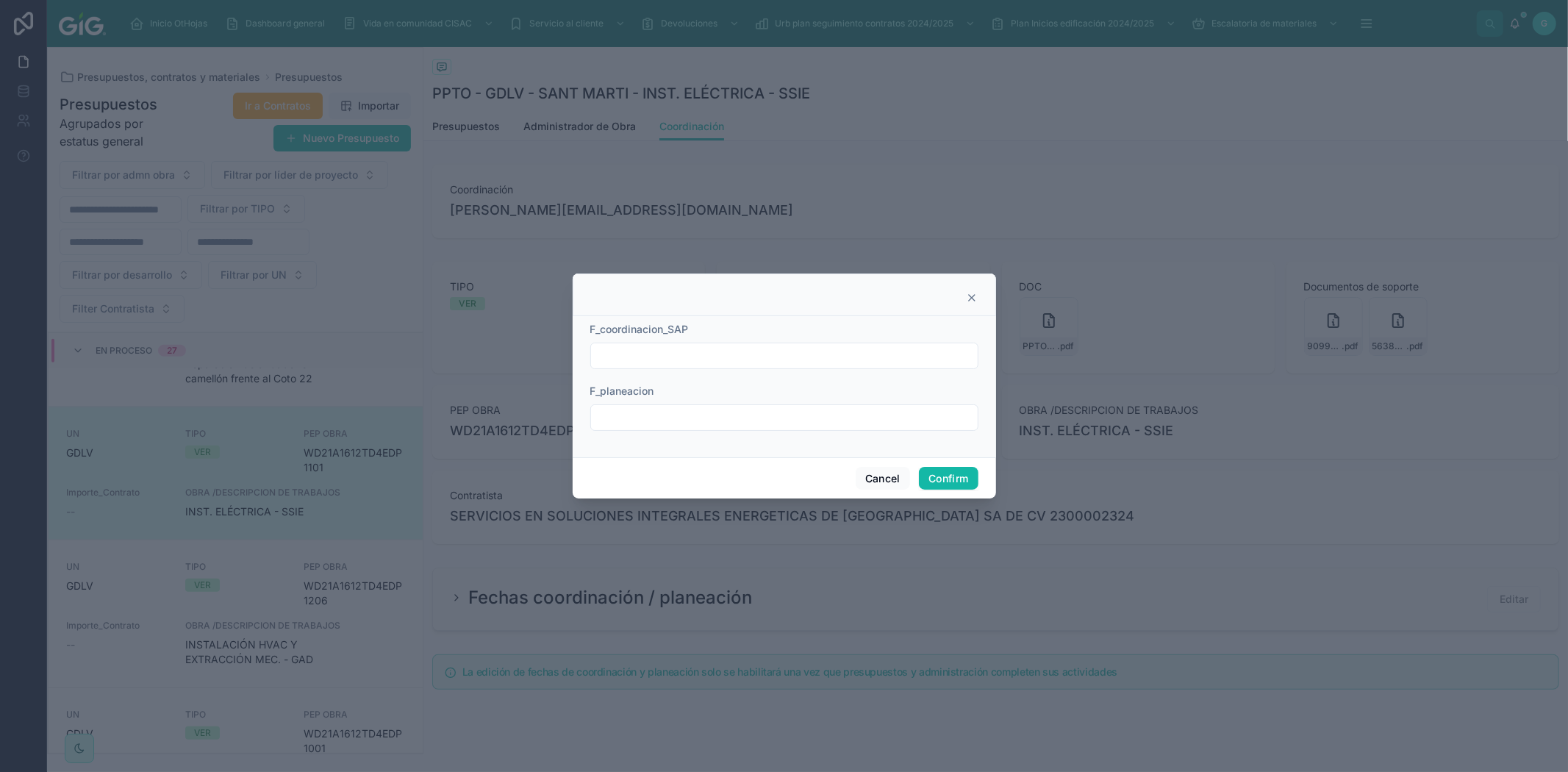
click at [965, 303] on div at bounding box center [784, 295] width 423 height 43
click at [973, 297] on icon at bounding box center [972, 298] width 12 height 12
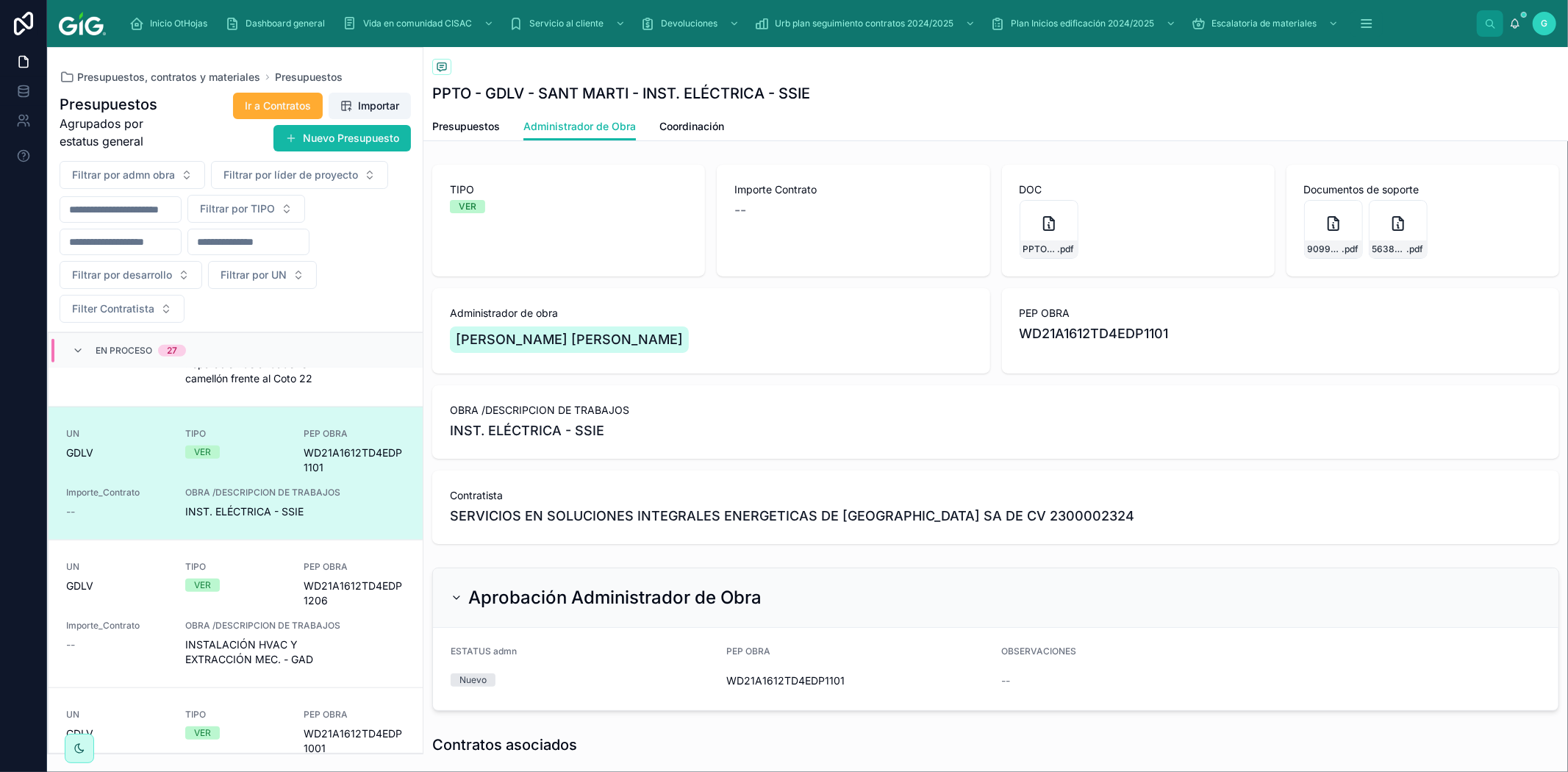
scroll to position [1279, 0]
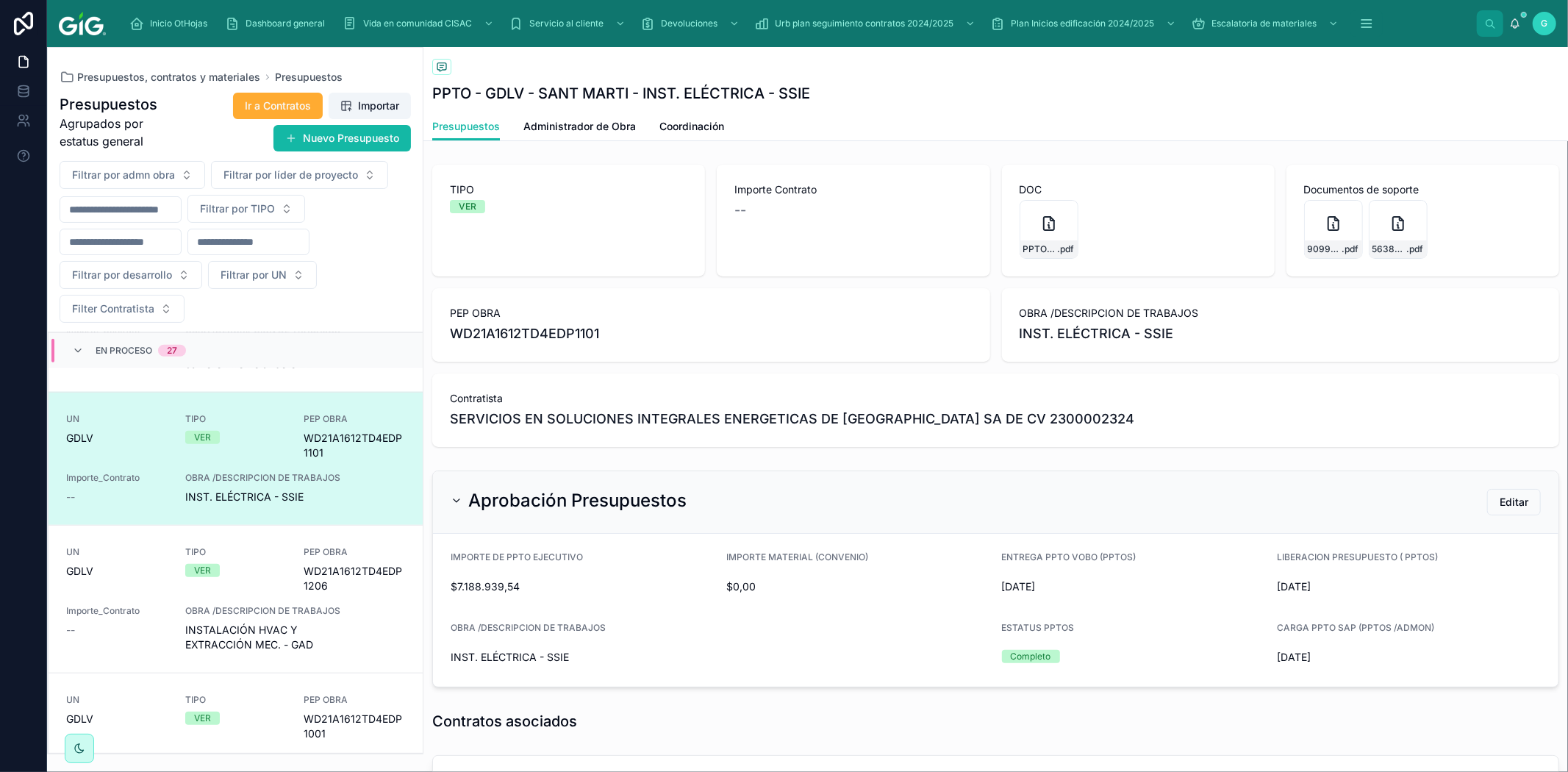
scroll to position [1294, 0]
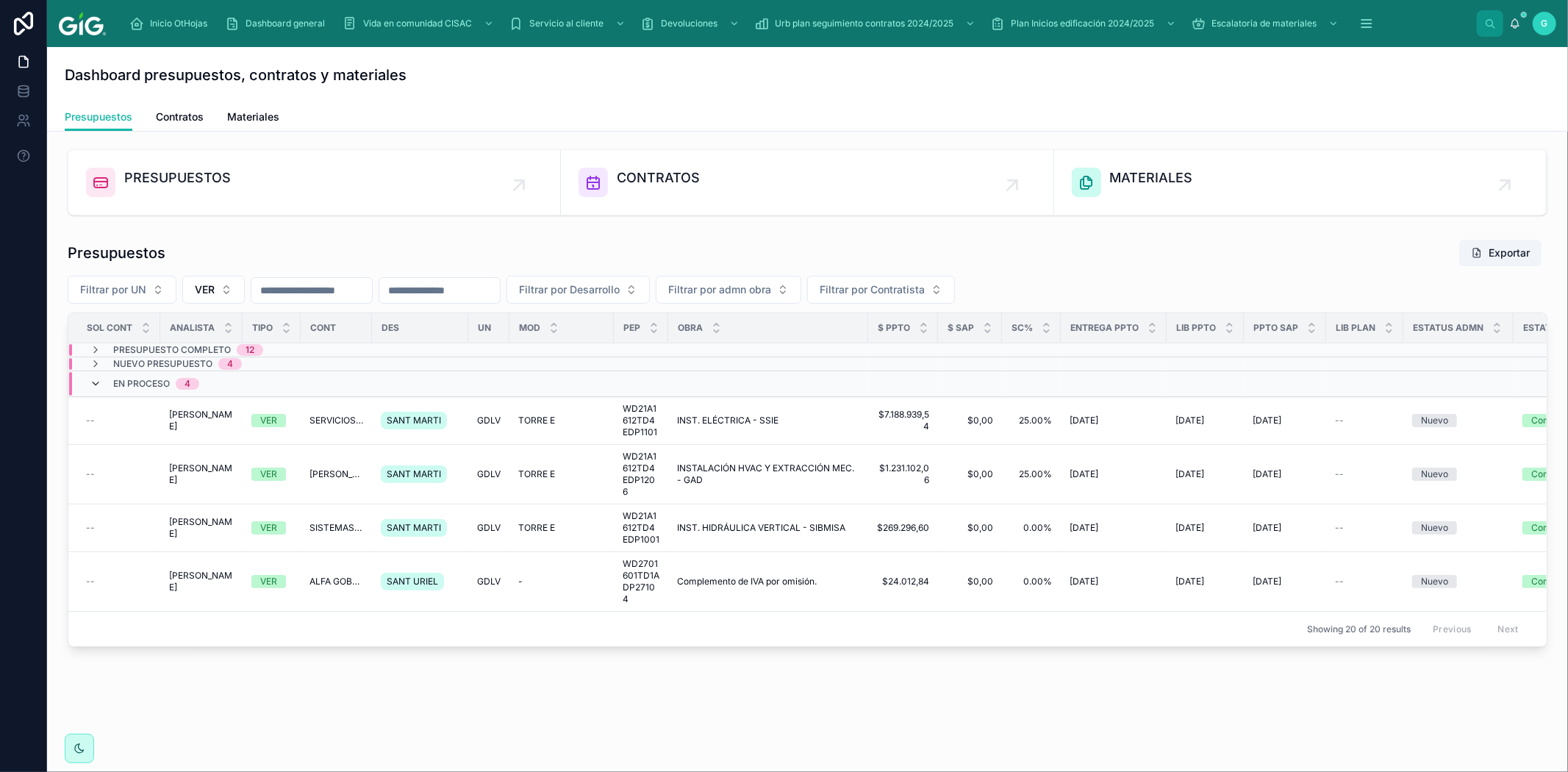
click at [95, 384] on icon at bounding box center [95, 384] width 12 height 12
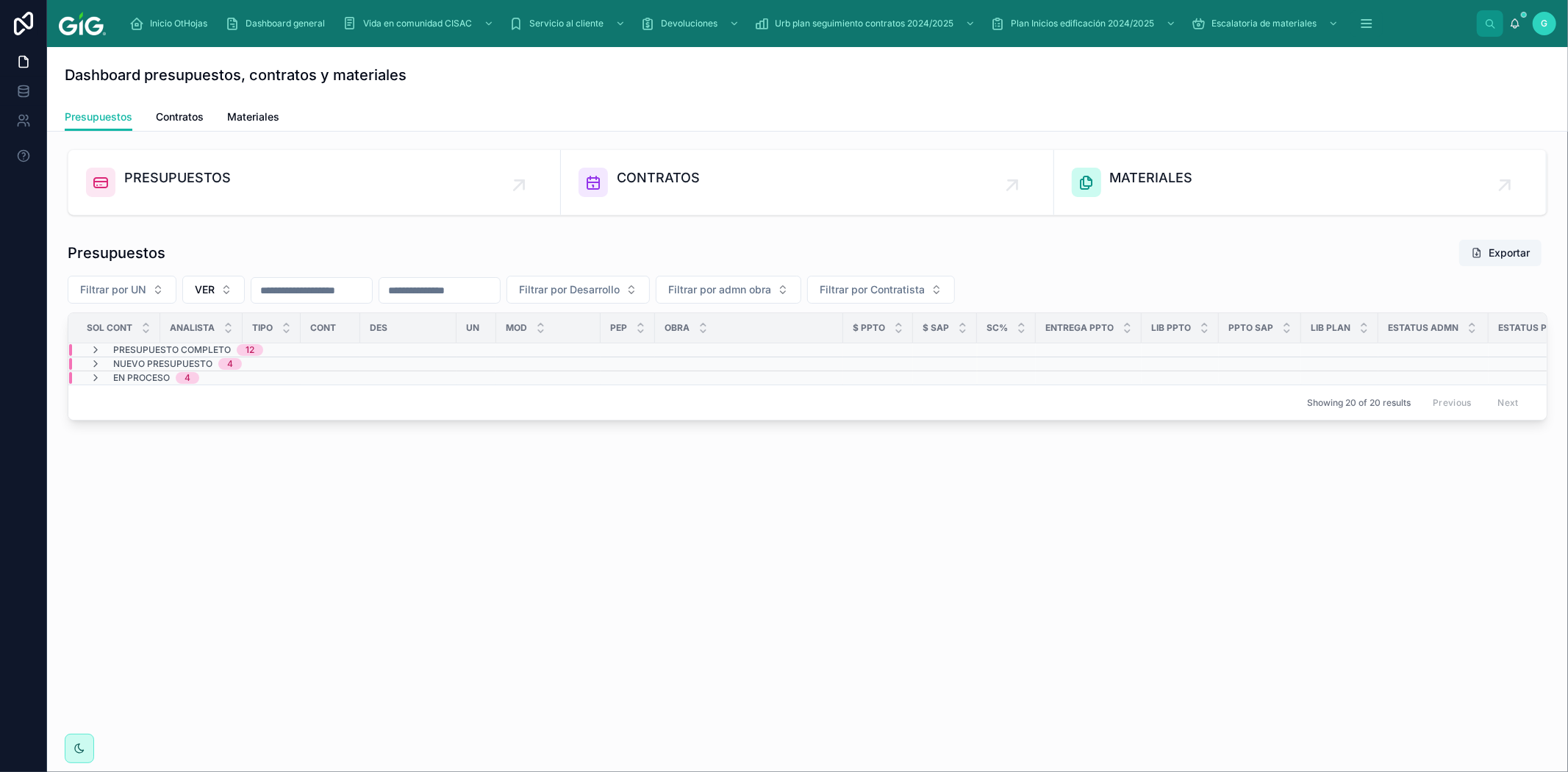
click at [171, 349] on span "Presupuesto Completo" at bounding box center [172, 350] width 118 height 12
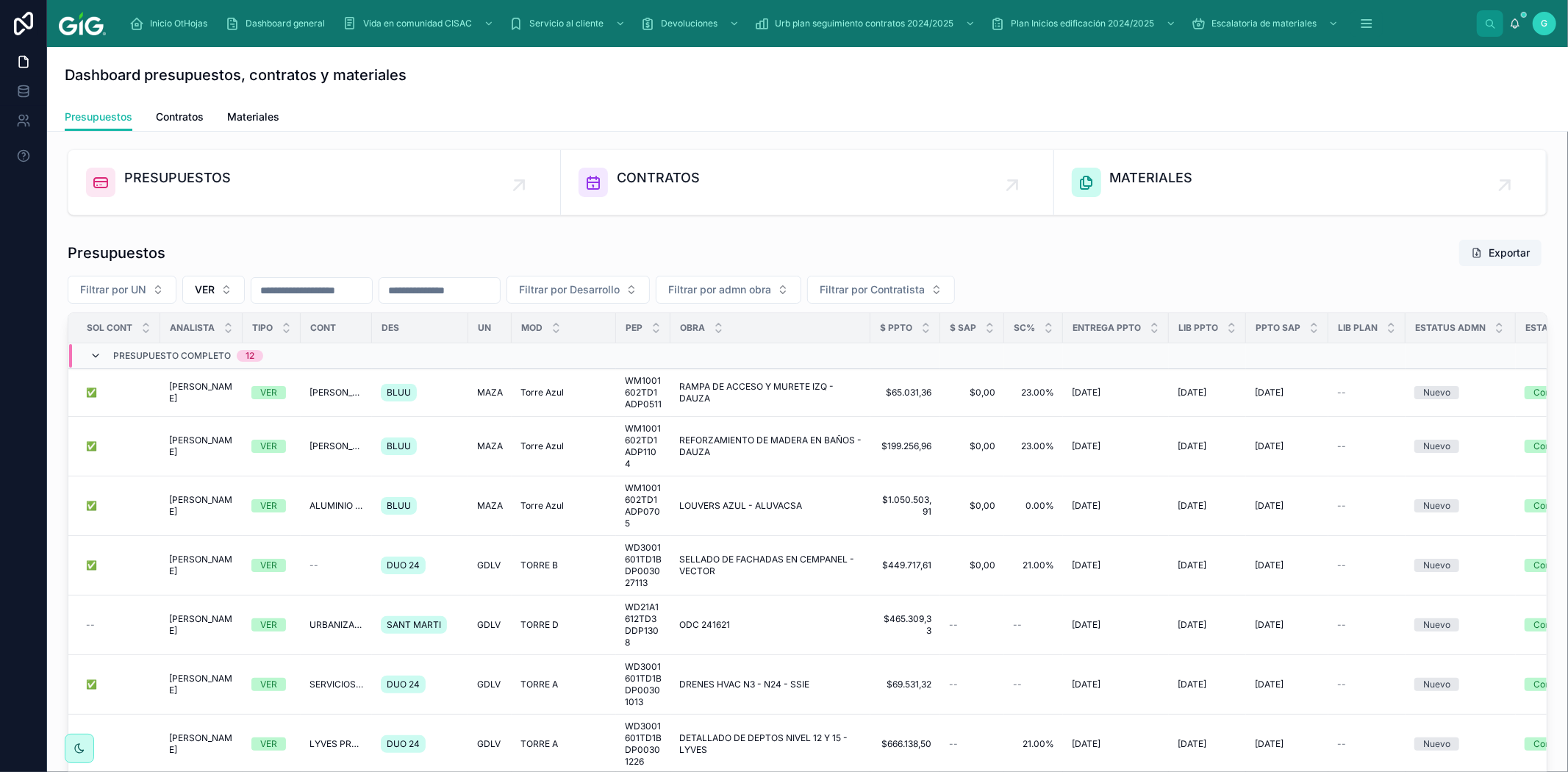
click at [92, 357] on icon at bounding box center [95, 356] width 12 height 12
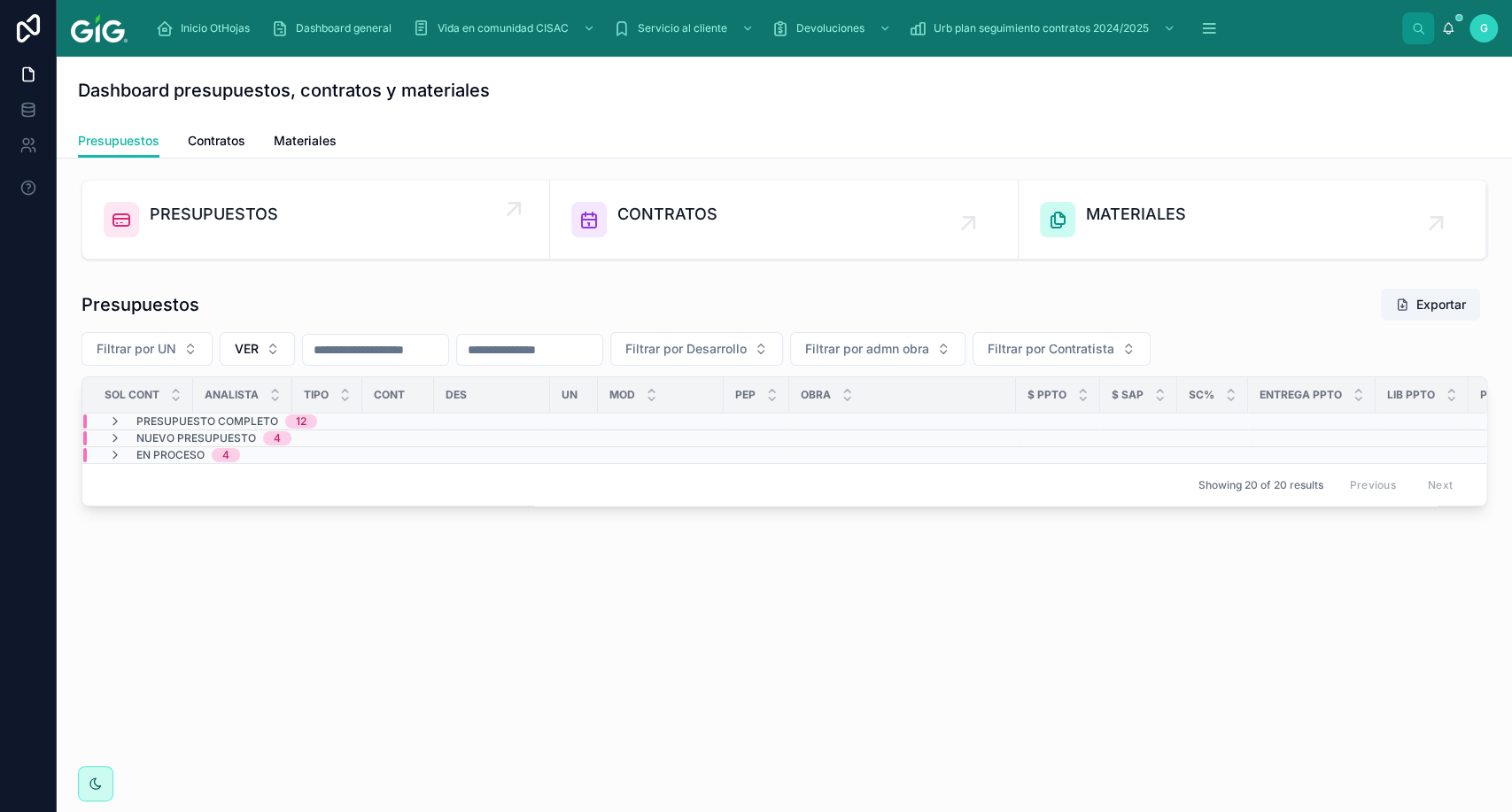
click at [232, 215] on span "PRESUPUESTOS" at bounding box center [214, 214] width 129 height 24
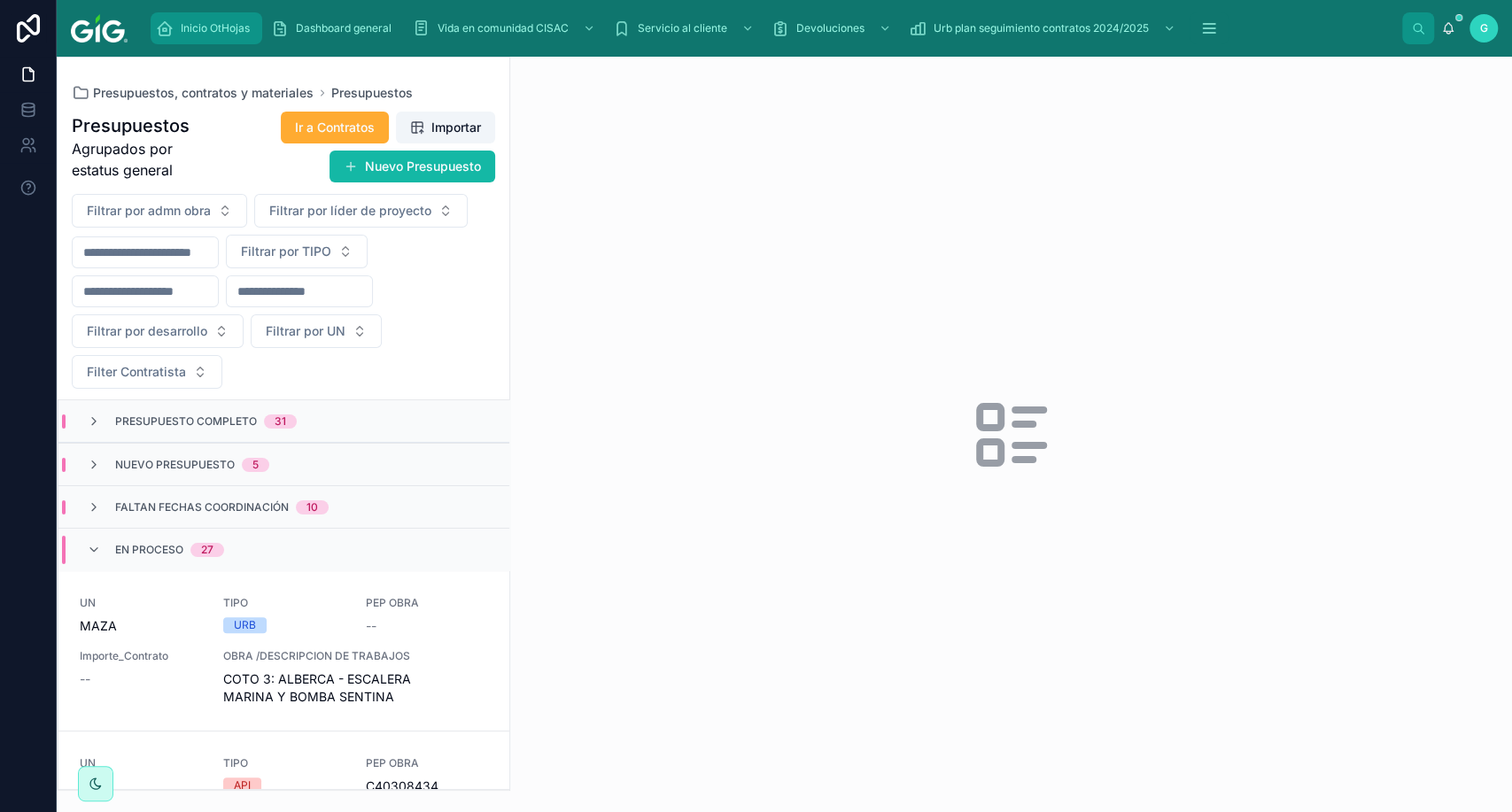
click at [206, 18] on div "Inicio OtHojas" at bounding box center [206, 28] width 101 height 28
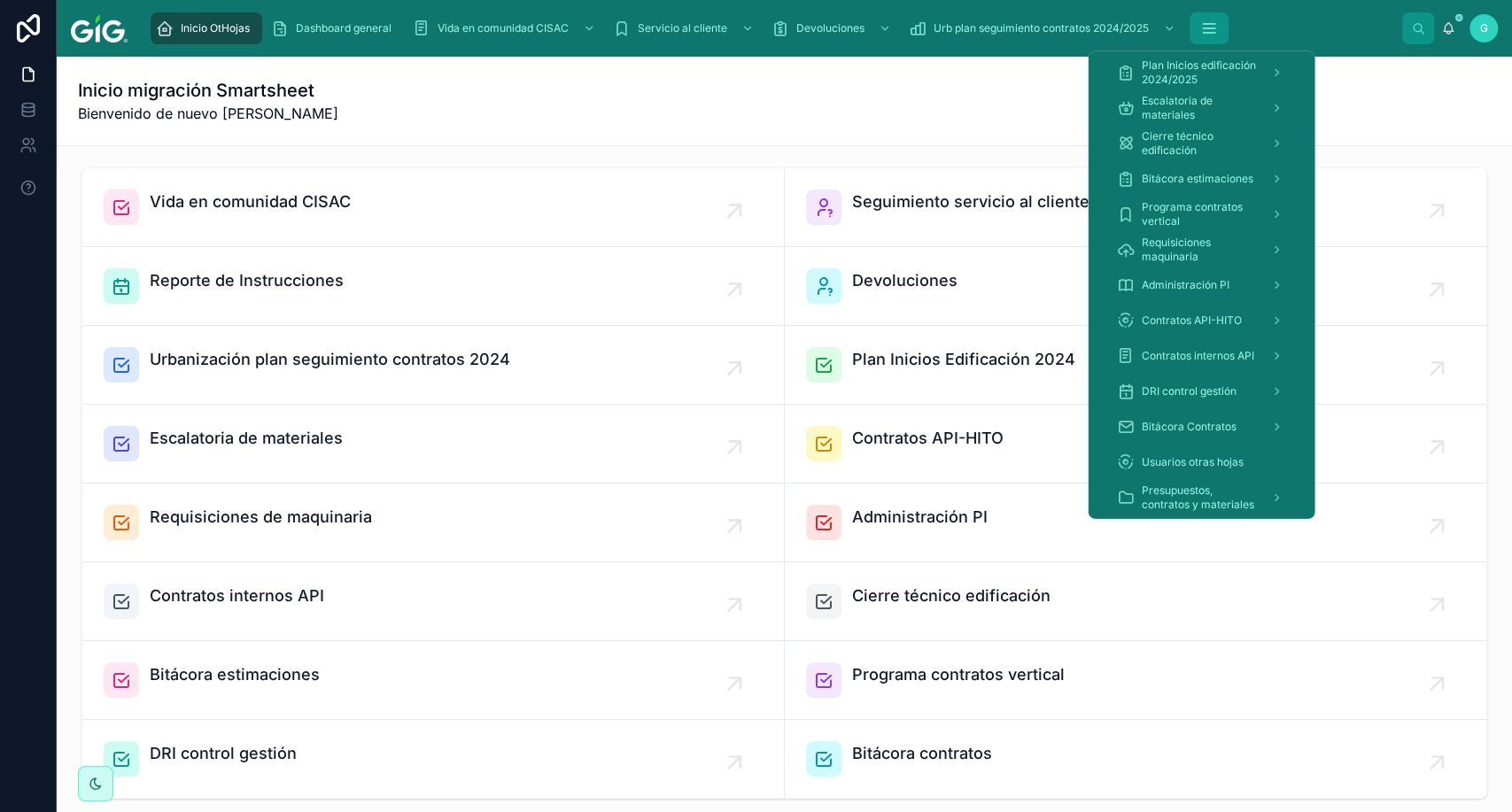
click at [1205, 23] on icon "scrollable content" at bounding box center [1209, 29] width 18 height 18
click at [1172, 501] on span "Presupuestos, contratos y materiales" at bounding box center [1198, 497] width 115 height 28
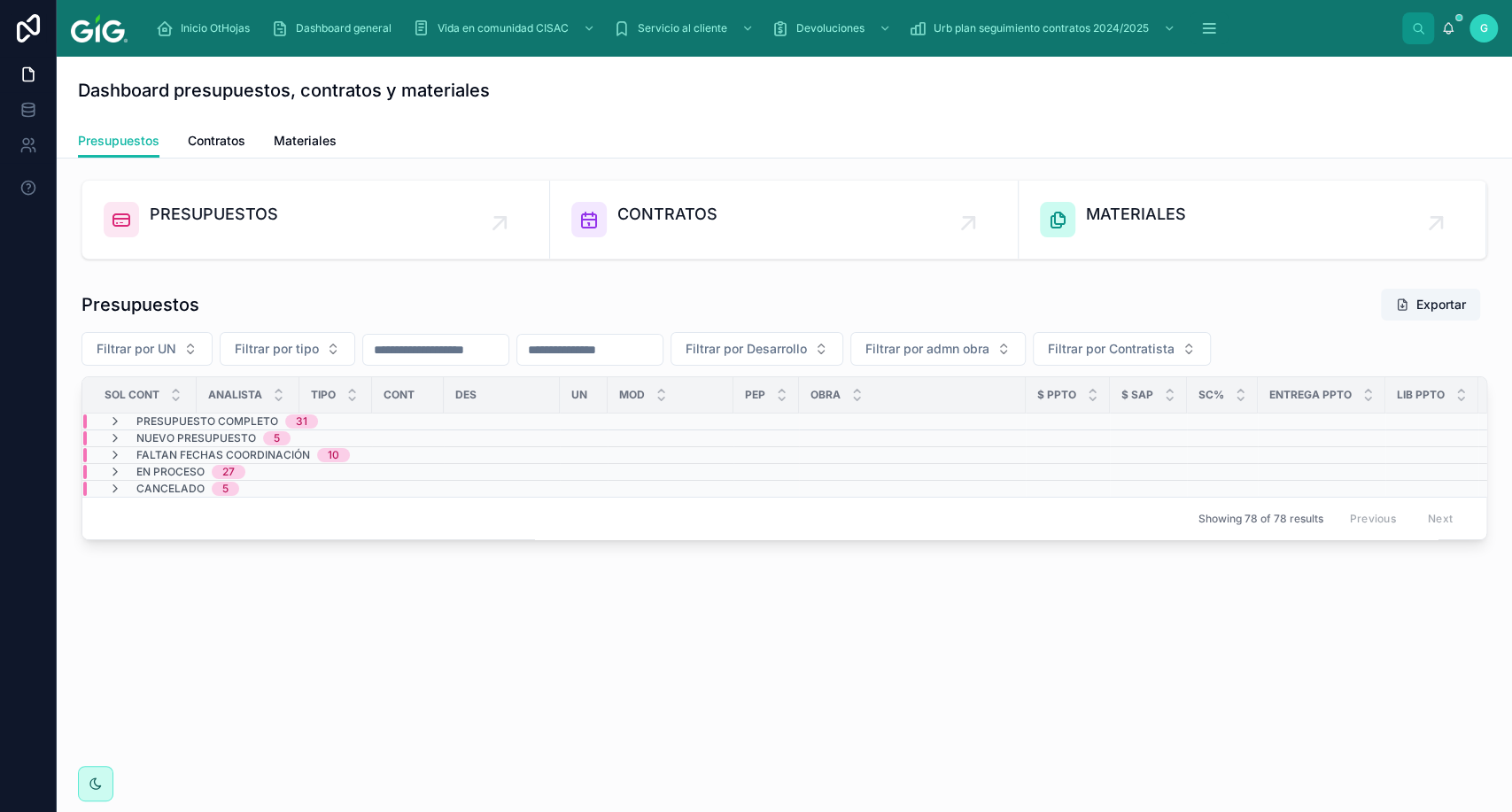
click at [186, 470] on span "En proceso" at bounding box center [170, 473] width 68 height 14
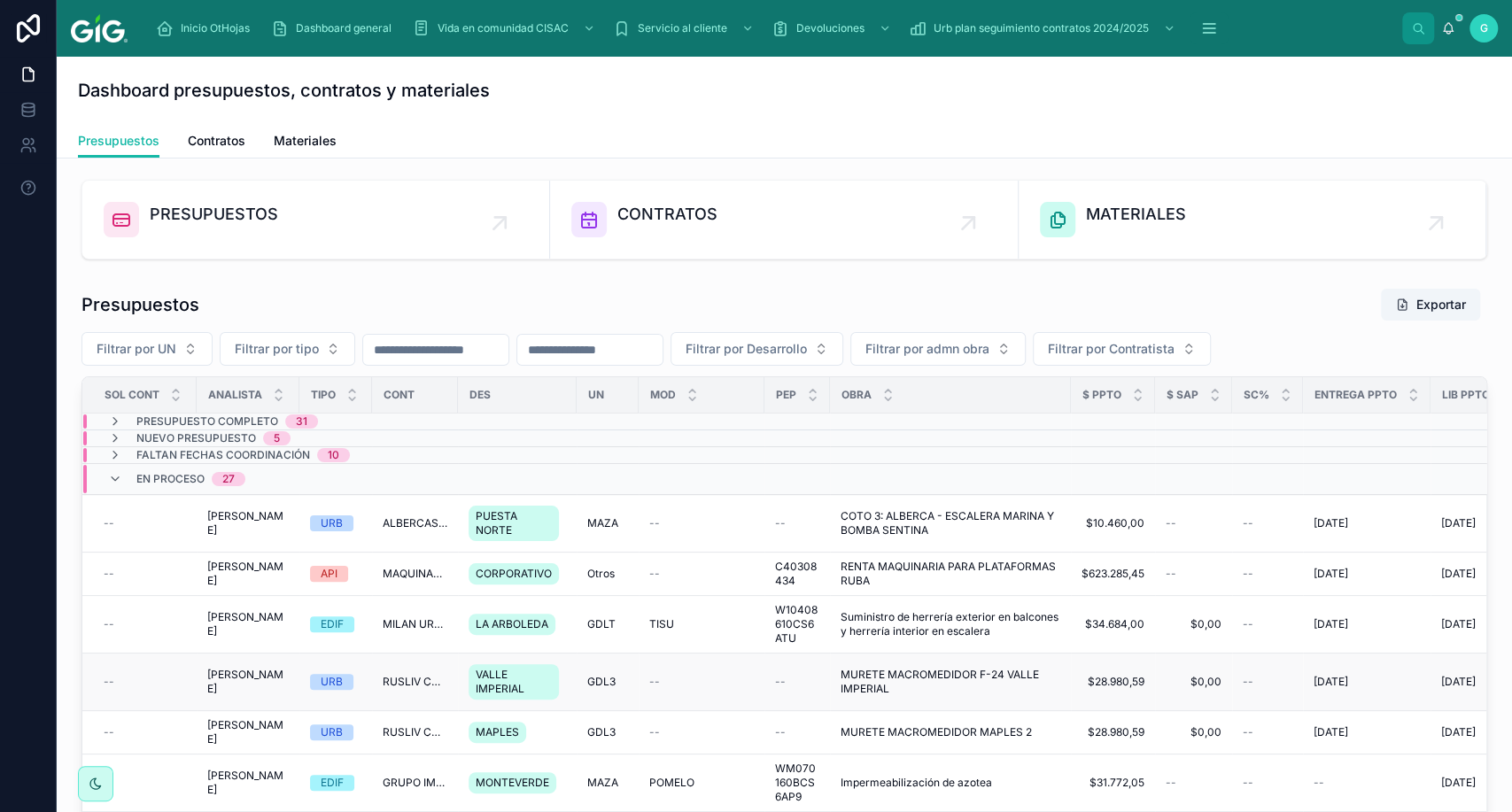
scroll to position [196, 0]
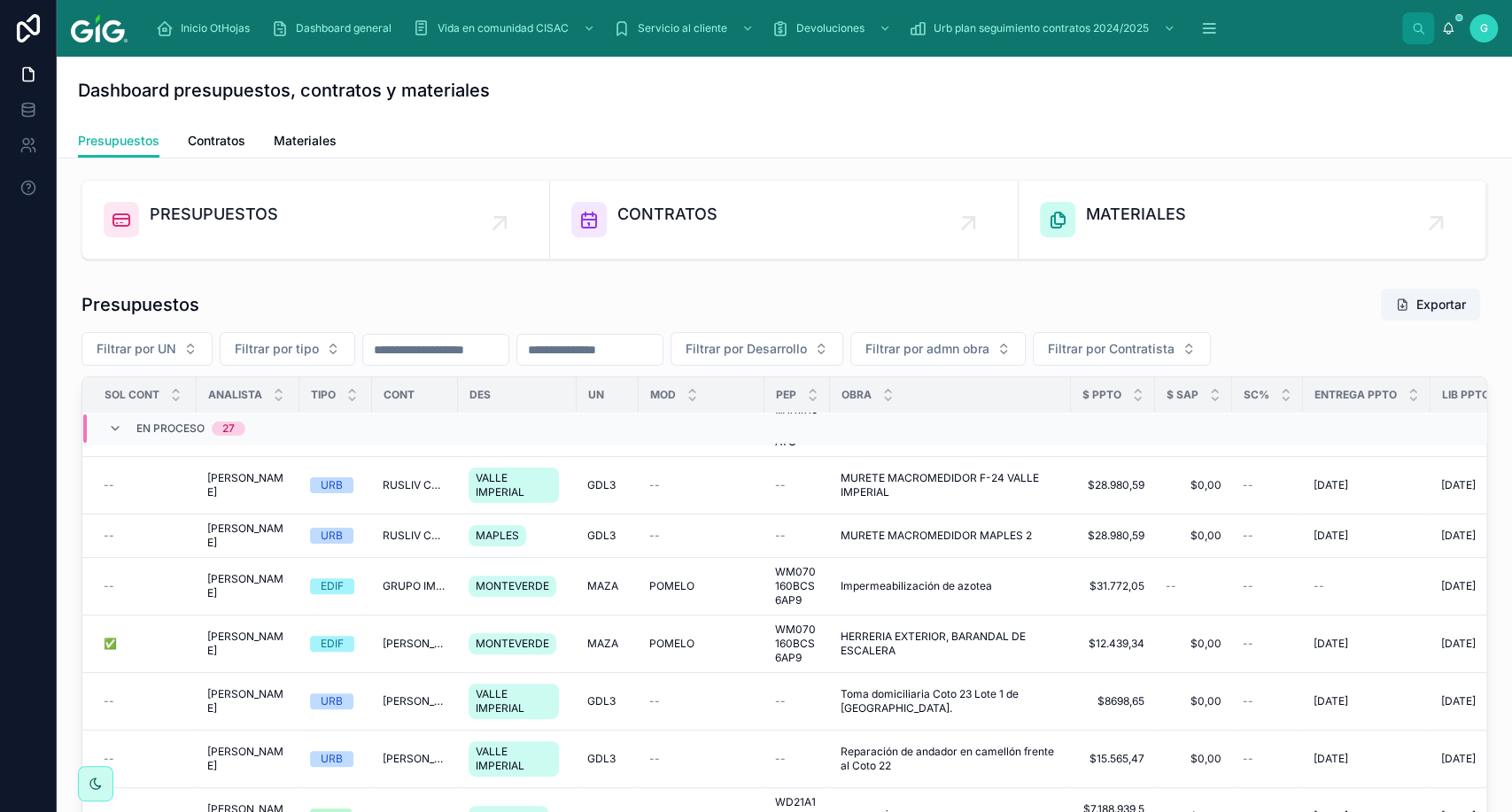
click at [106, 426] on div "En proceso 27" at bounding box center [177, 428] width 180 height 28
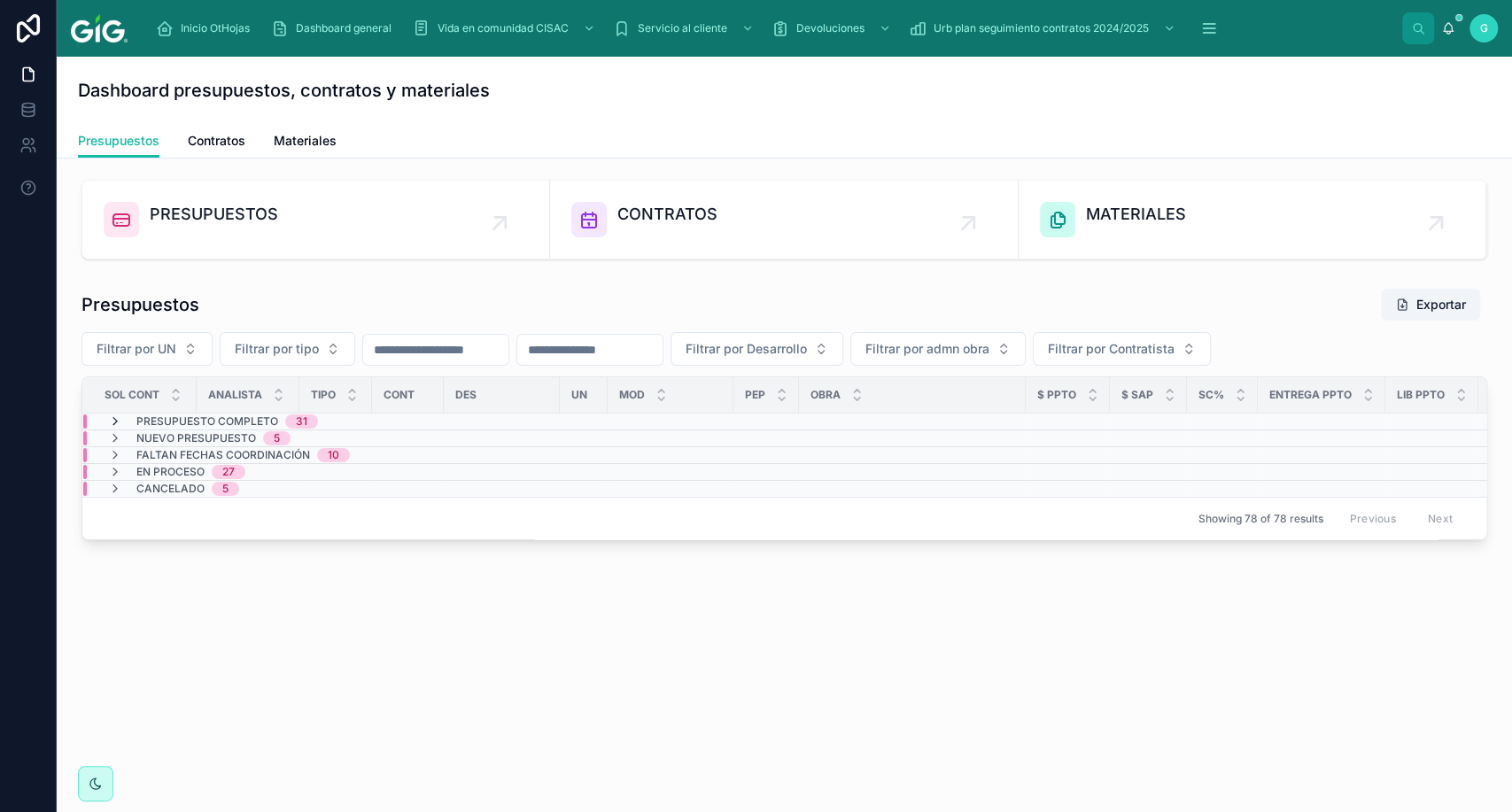
click at [113, 423] on icon at bounding box center [115, 422] width 14 height 14
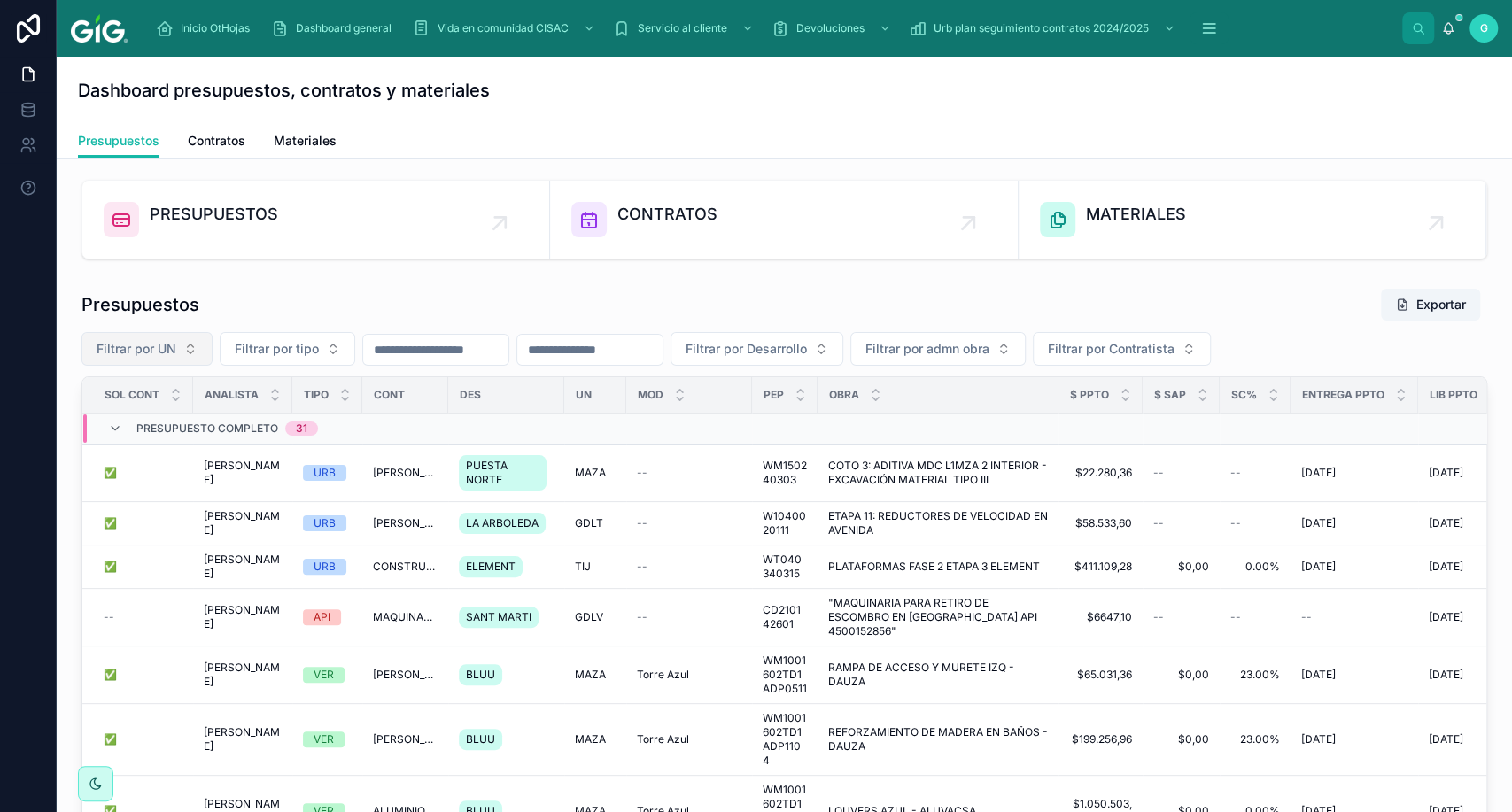
click at [198, 356] on button "Filtrar por UN" at bounding box center [147, 349] width 131 height 33
click at [324, 312] on div "Presupuestos Exportar" at bounding box center [784, 304] width 1405 height 33
click at [332, 348] on button "Filtrar por tipo" at bounding box center [288, 349] width 136 height 33
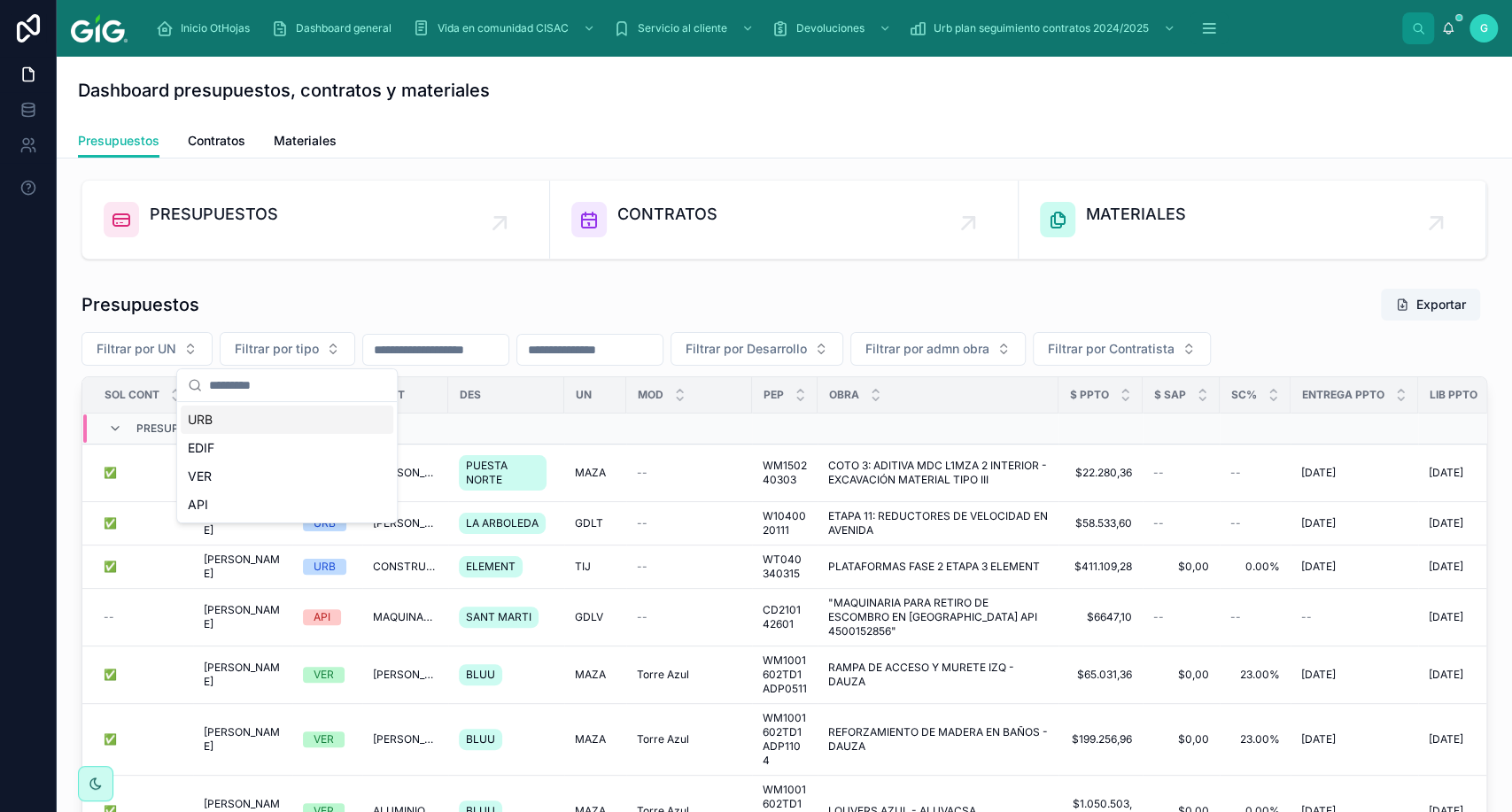
click at [202, 421] on div "URB" at bounding box center [287, 419] width 213 height 28
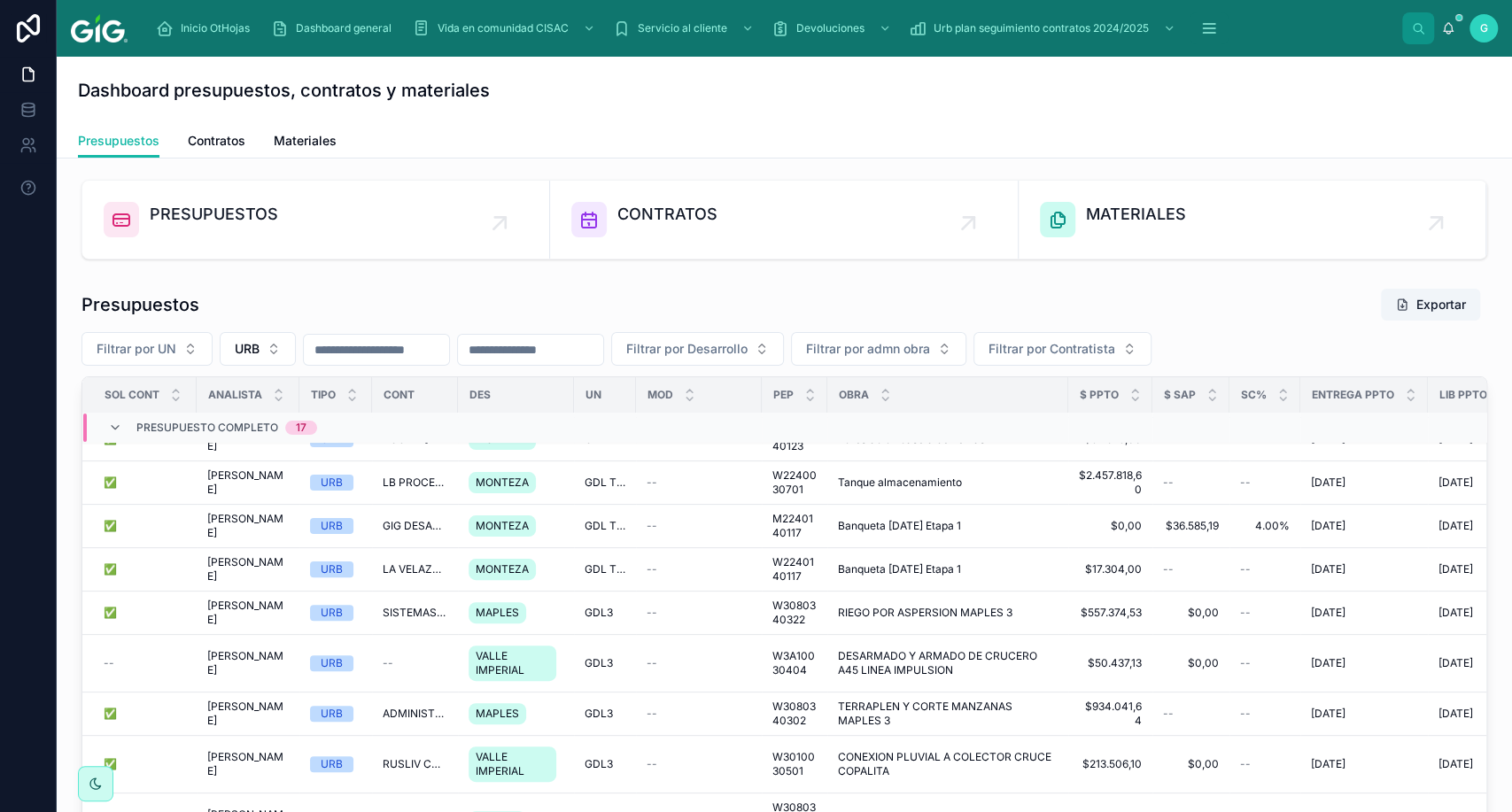
scroll to position [611, 0]
click at [114, 435] on div "Presupuesto Completo 17" at bounding box center [212, 428] width 209 height 28
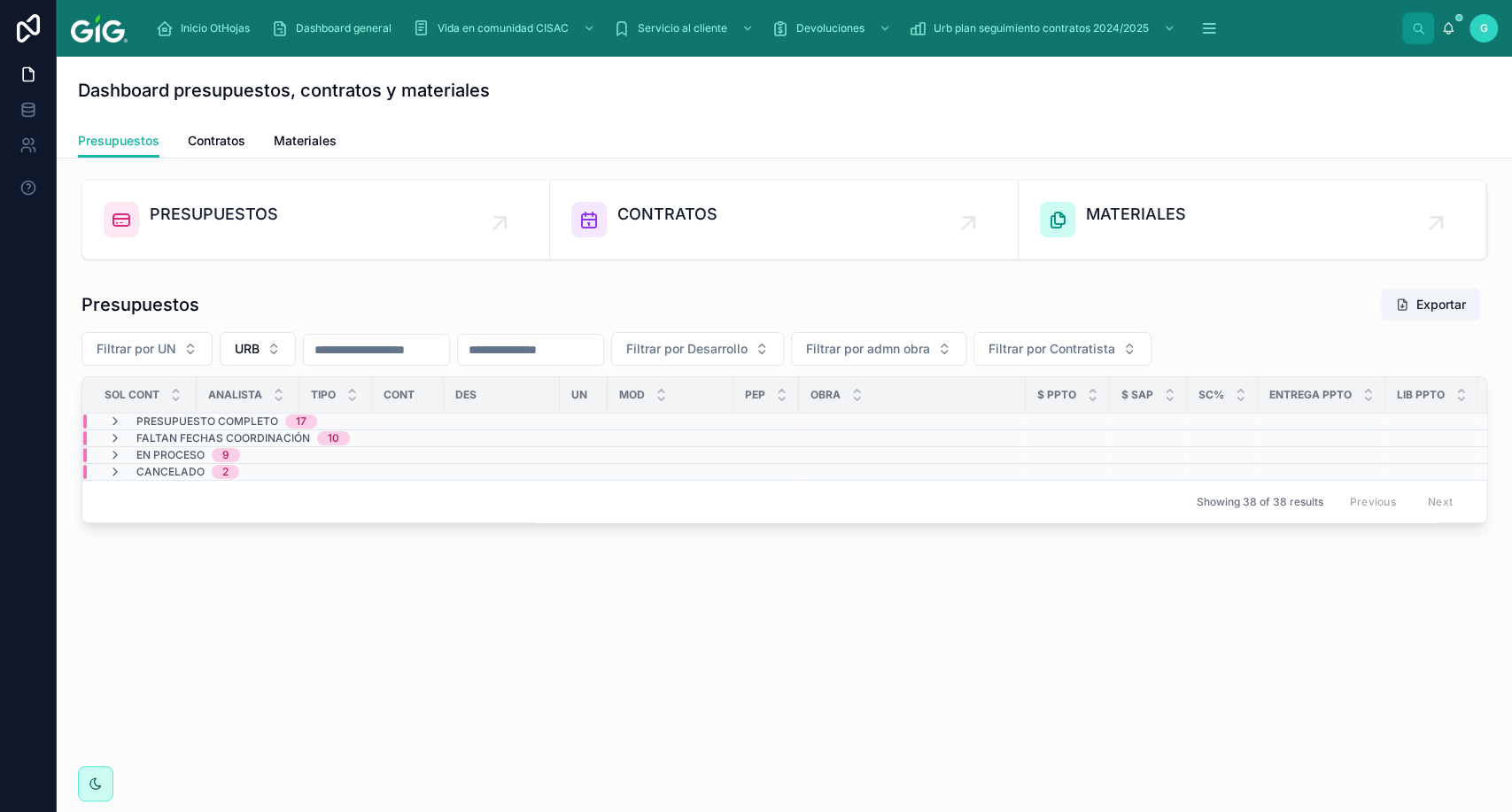
scroll to position [0, 0]
click at [135, 456] on div "En proceso 9" at bounding box center [174, 455] width 132 height 14
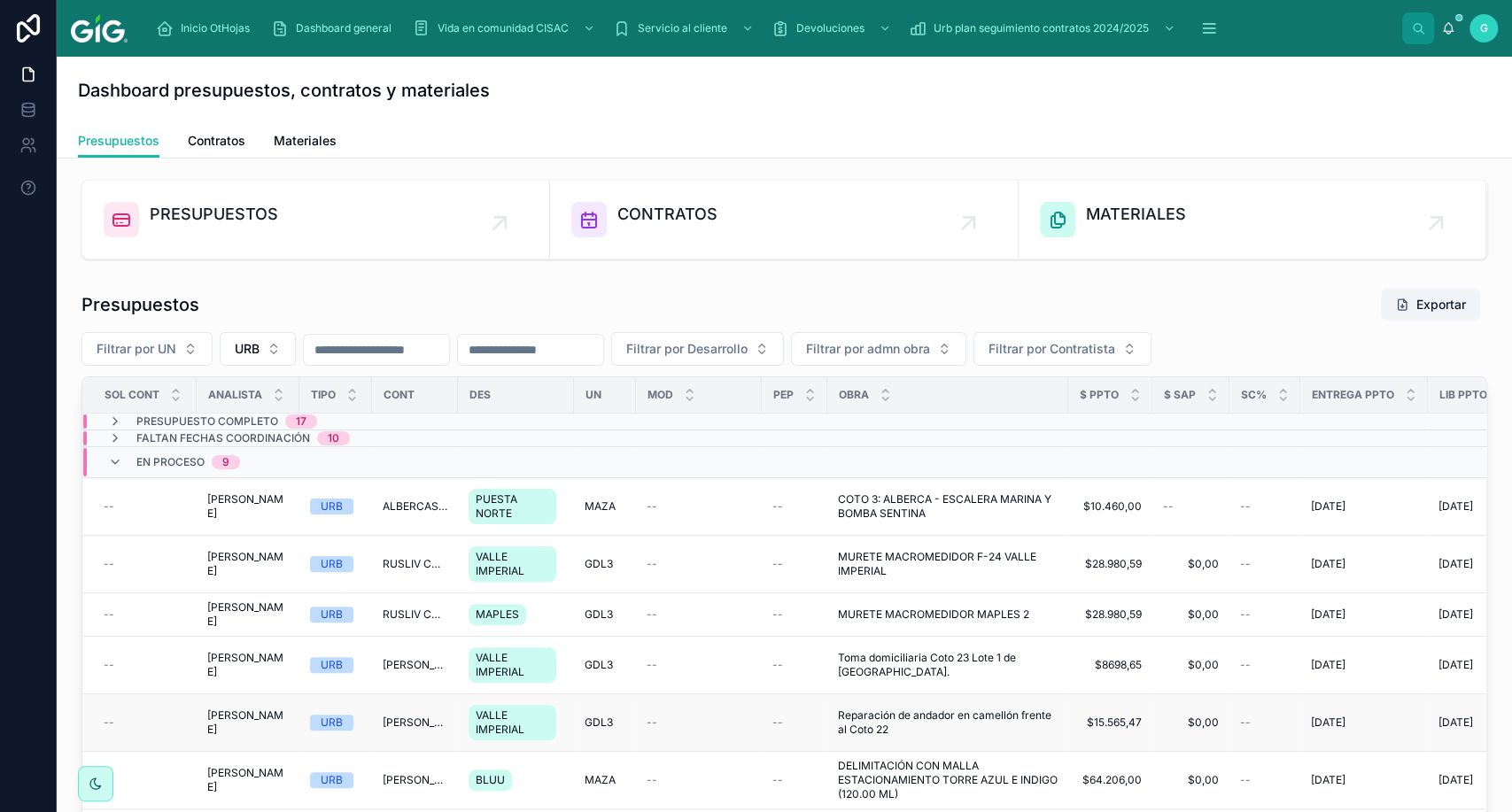
scroll to position [66, 0]
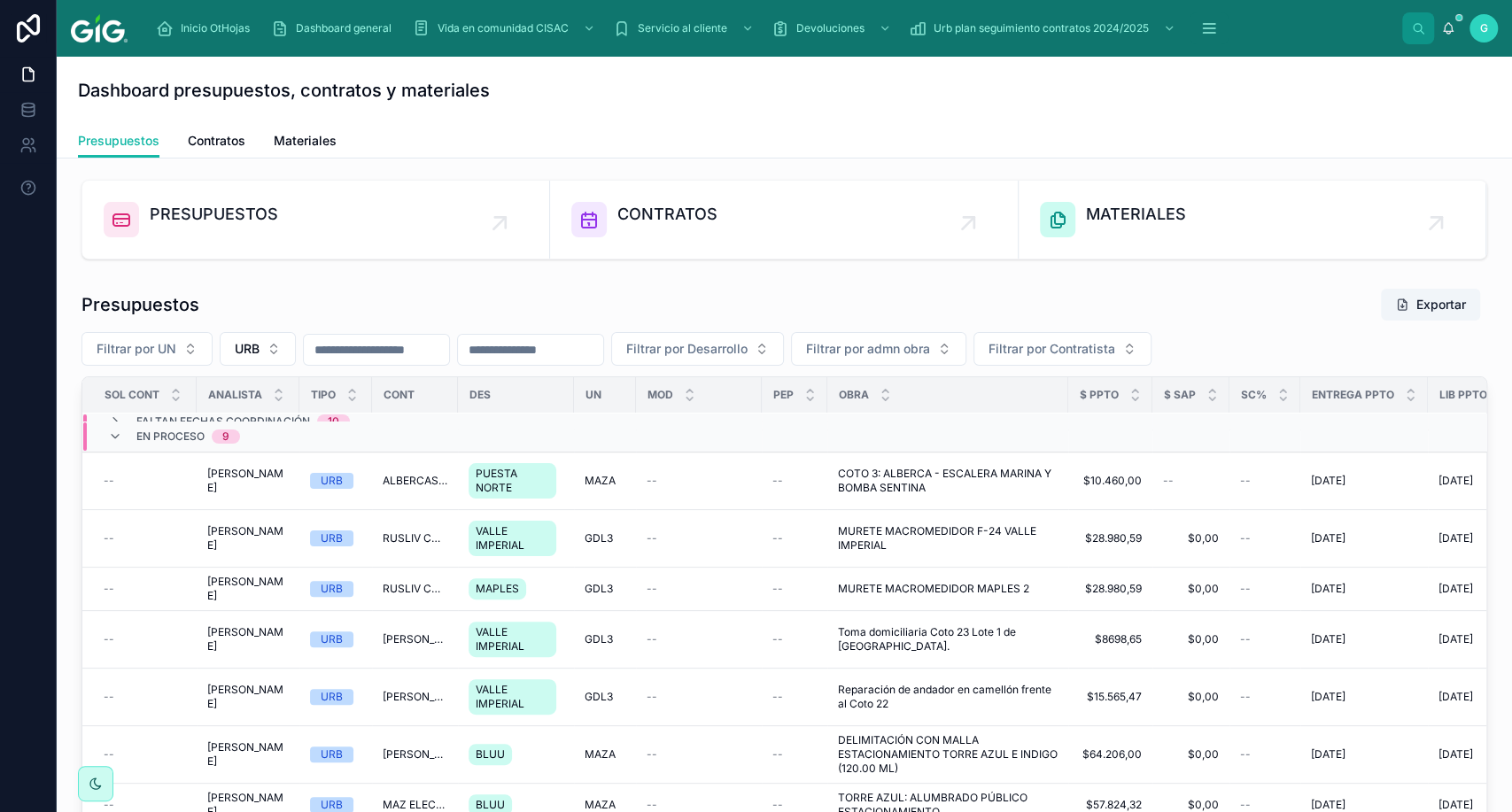
click at [104, 423] on div "En proceso 9" at bounding box center [174, 436] width 175 height 28
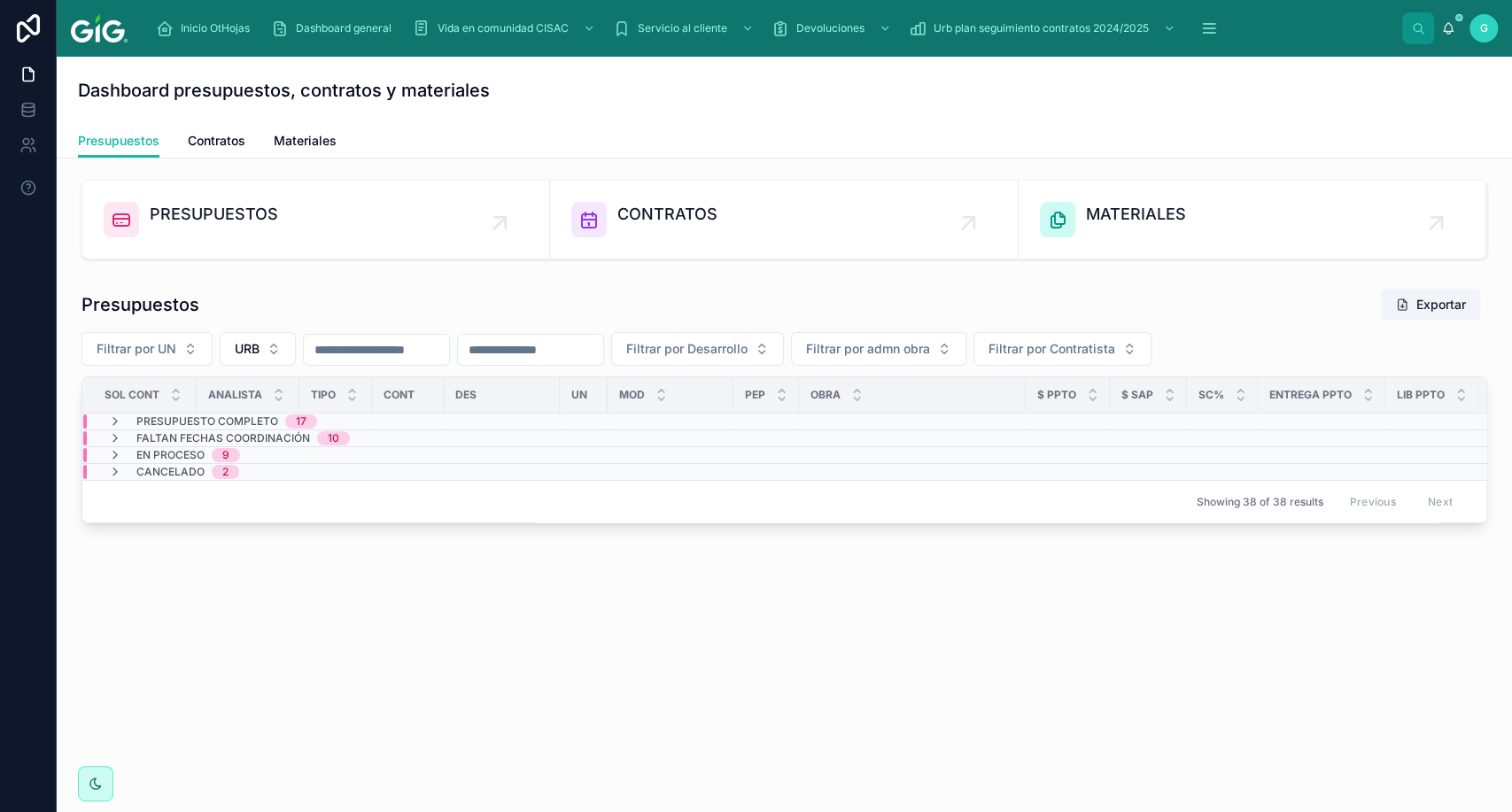
scroll to position [0, 0]
click at [283, 437] on span "Faltan fechas coordinación" at bounding box center [224, 438] width 174 height 14
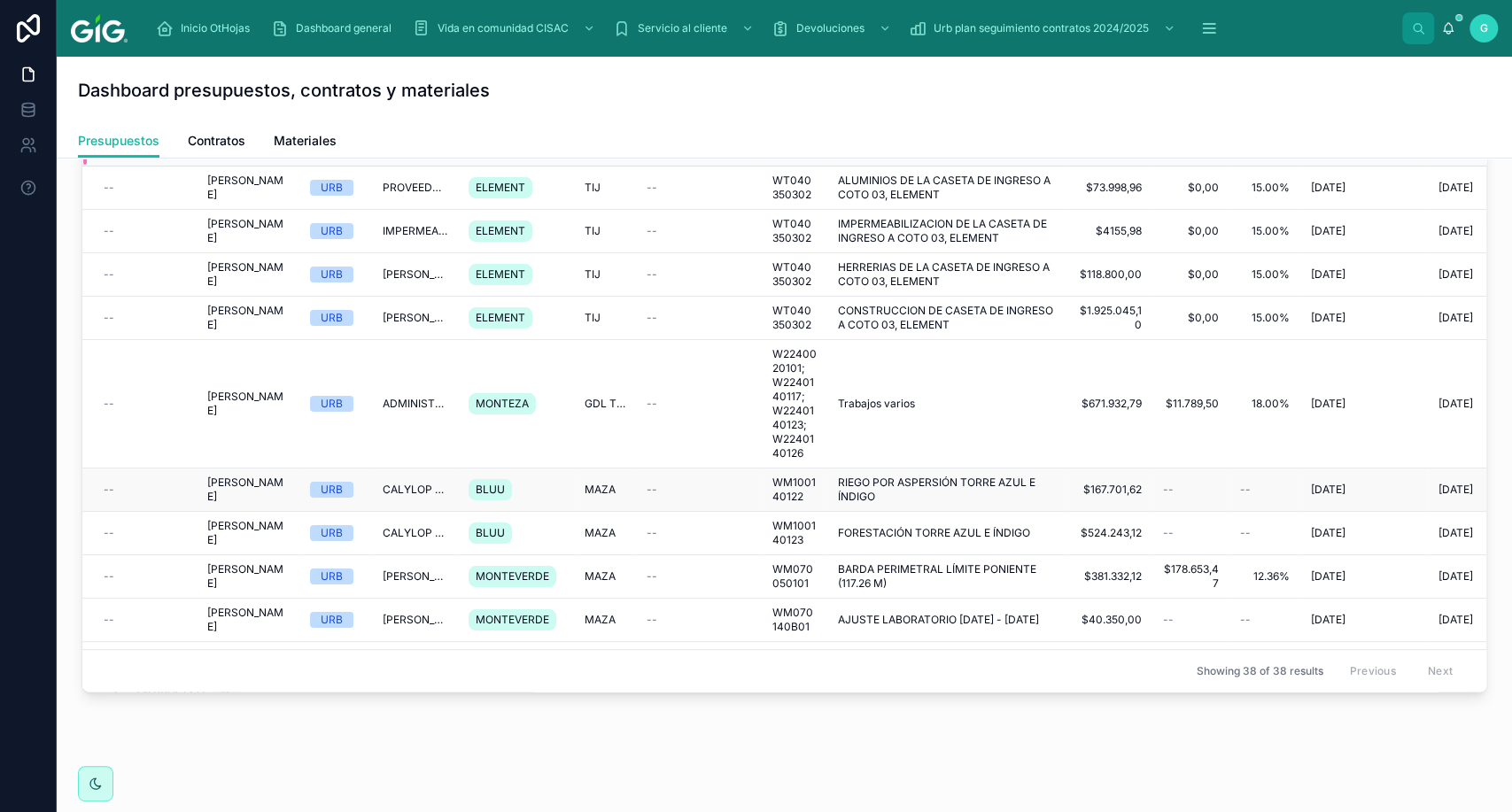
scroll to position [99, 0]
